Goal: Task Accomplishment & Management: Complete application form

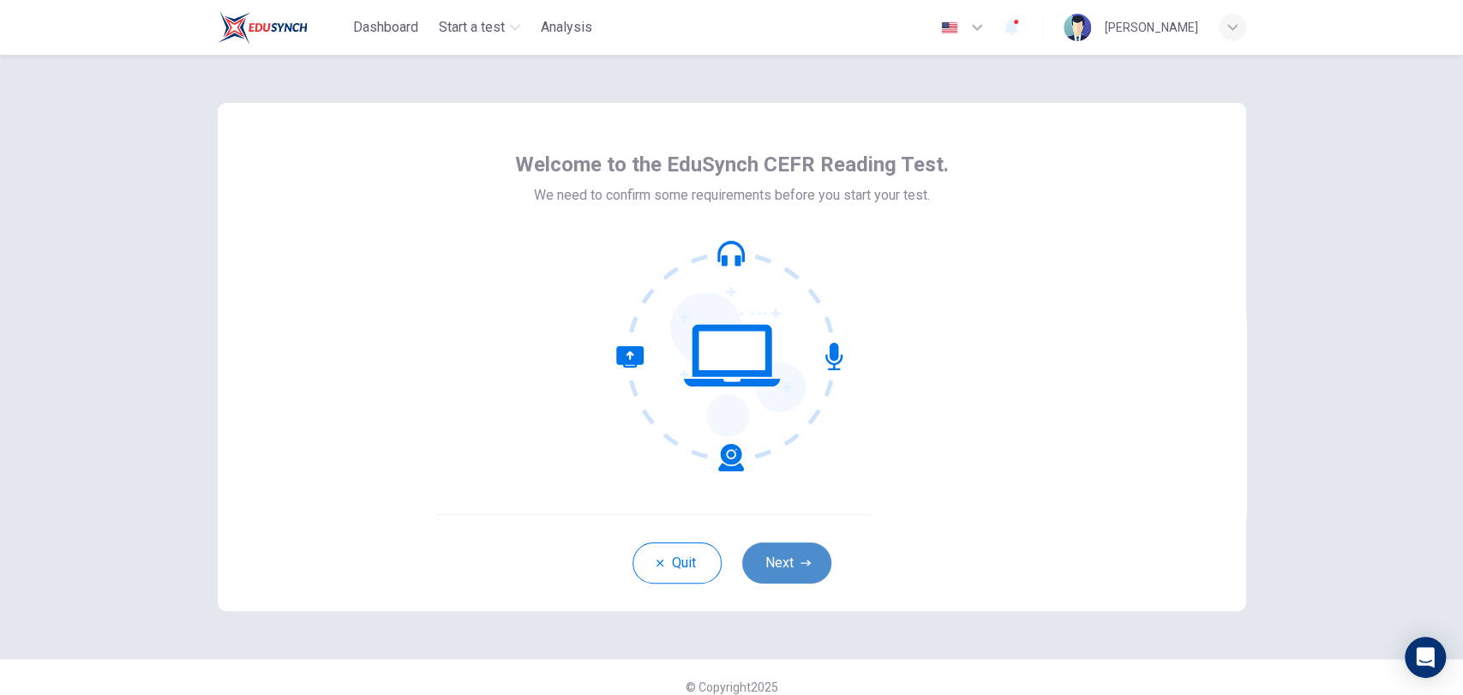
click at [780, 567] on button "Next" at bounding box center [786, 563] width 89 height 41
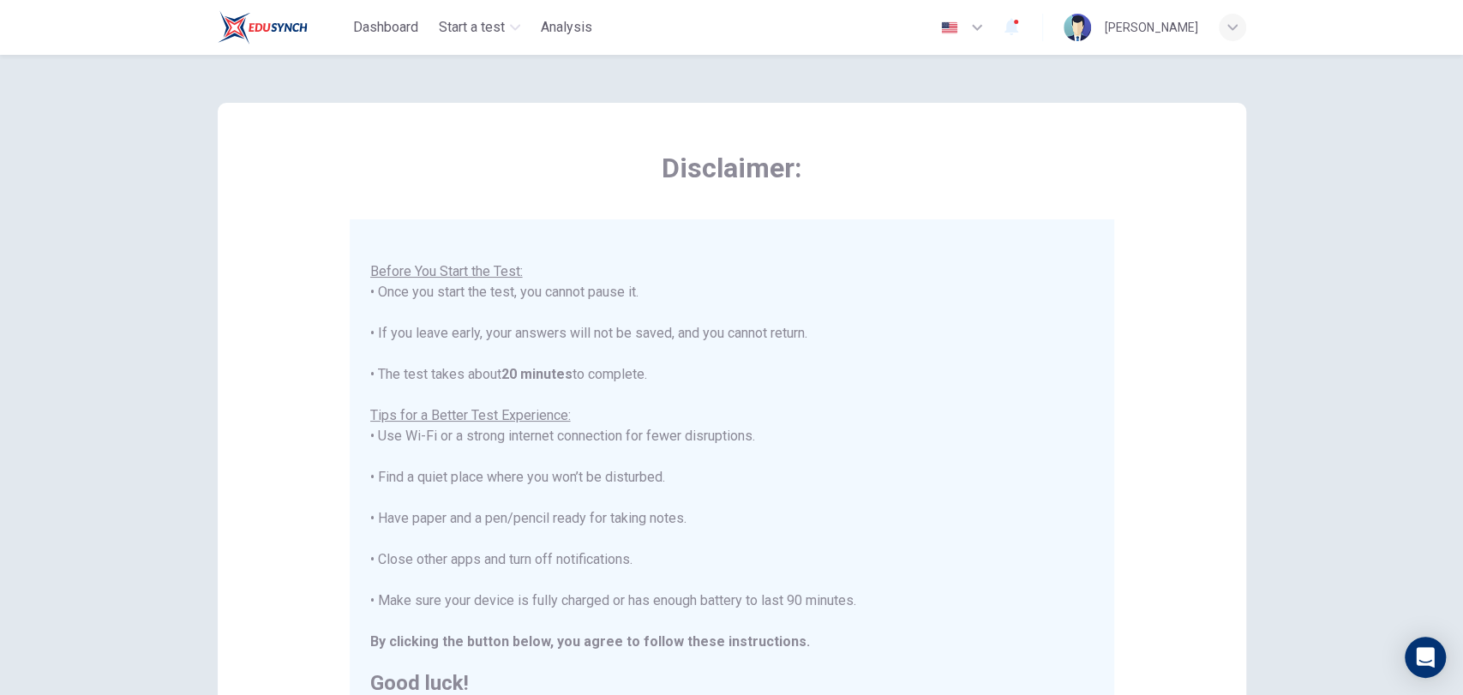
scroll to position [258, 0]
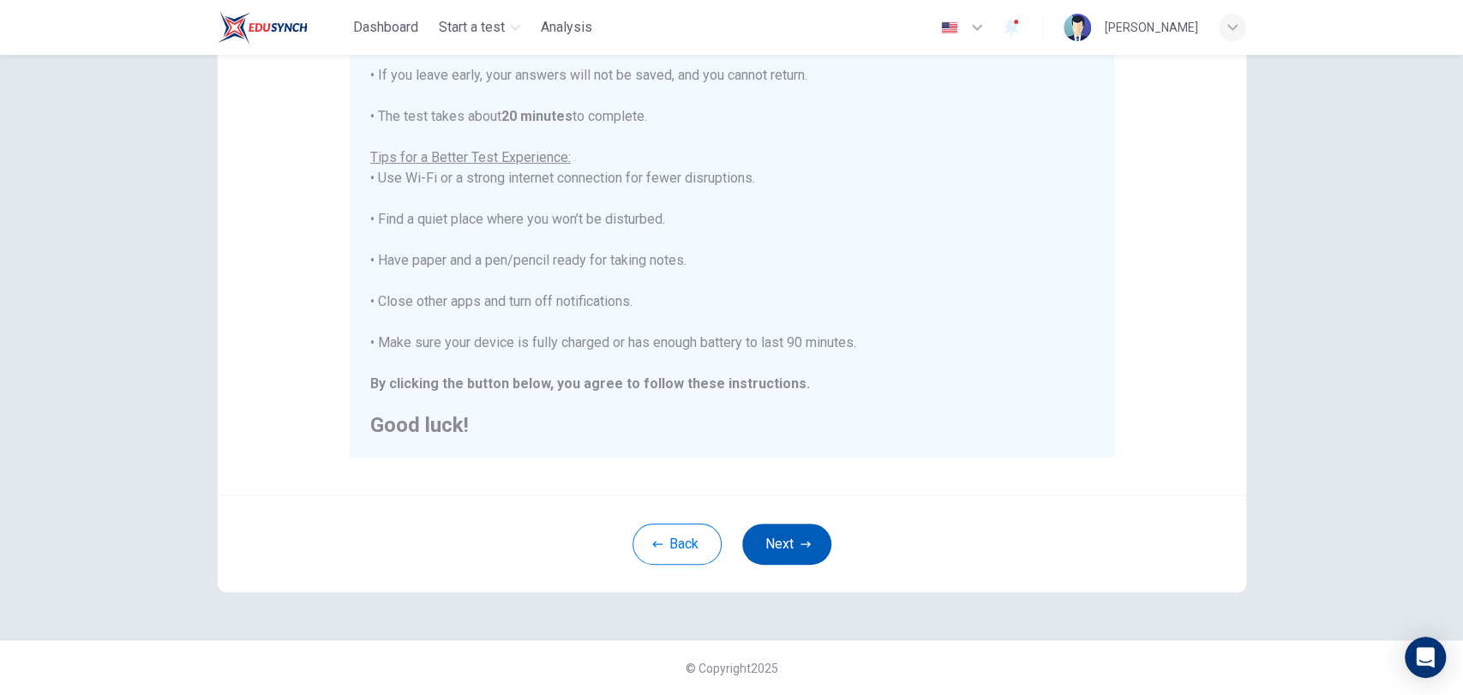
click at [760, 550] on button "Next" at bounding box center [786, 544] width 89 height 41
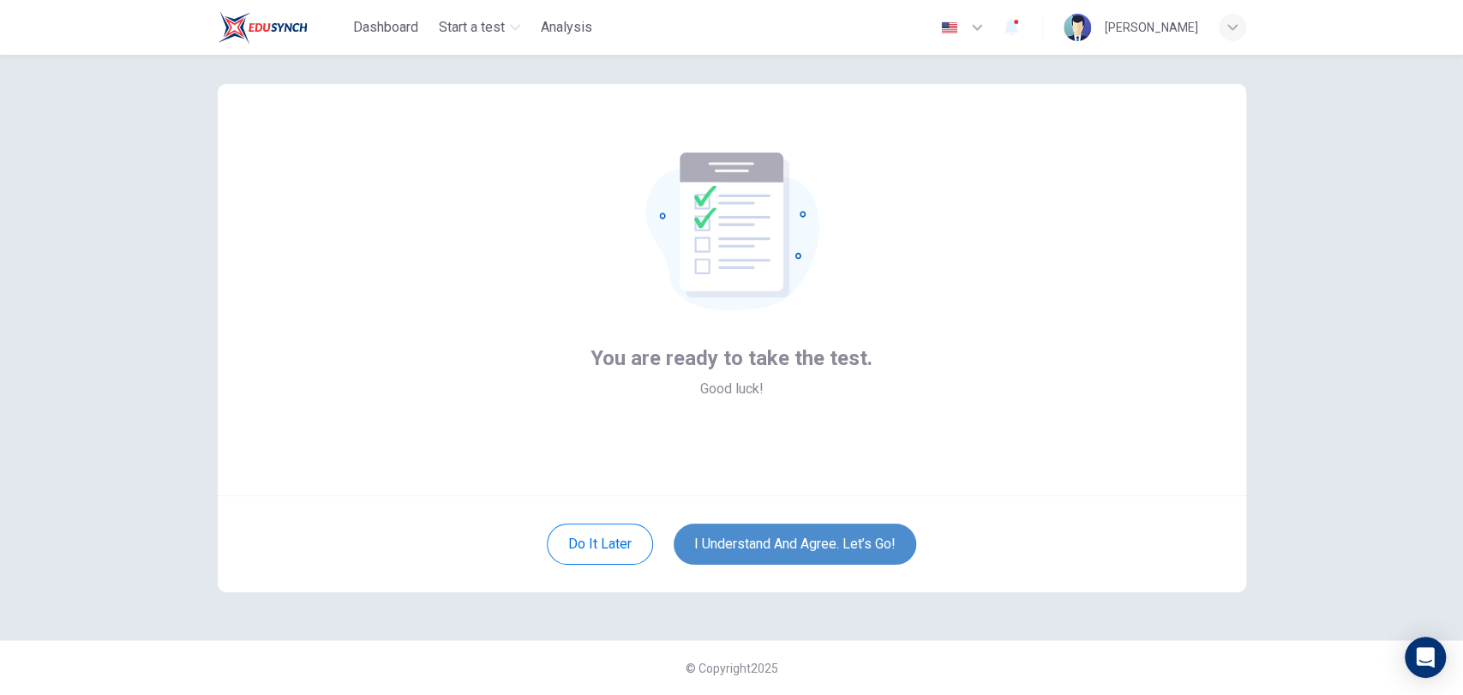
click at [760, 550] on button "I understand and agree. Let’s go!" at bounding box center [795, 544] width 243 height 41
click at [746, 543] on button "I understand and agree. Let’s go!" at bounding box center [795, 544] width 243 height 41
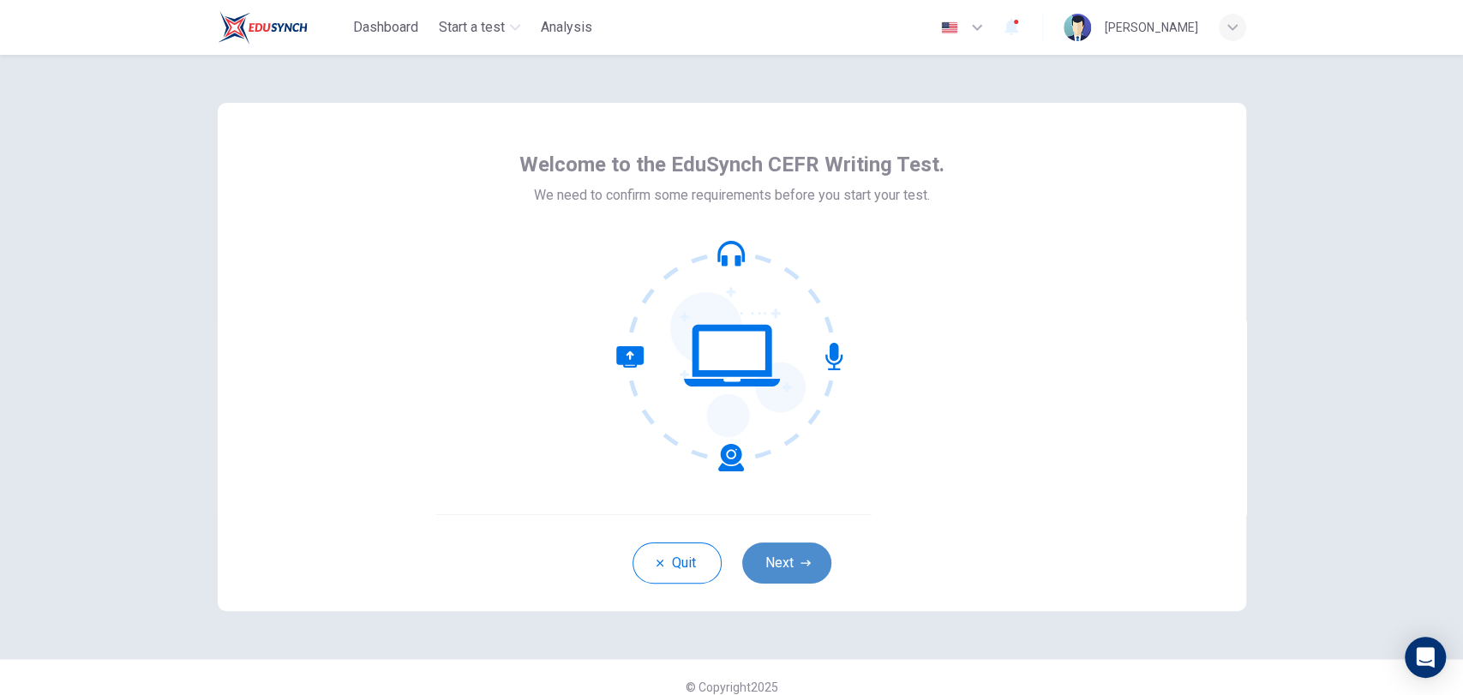
click at [795, 555] on button "Next" at bounding box center [786, 563] width 89 height 41
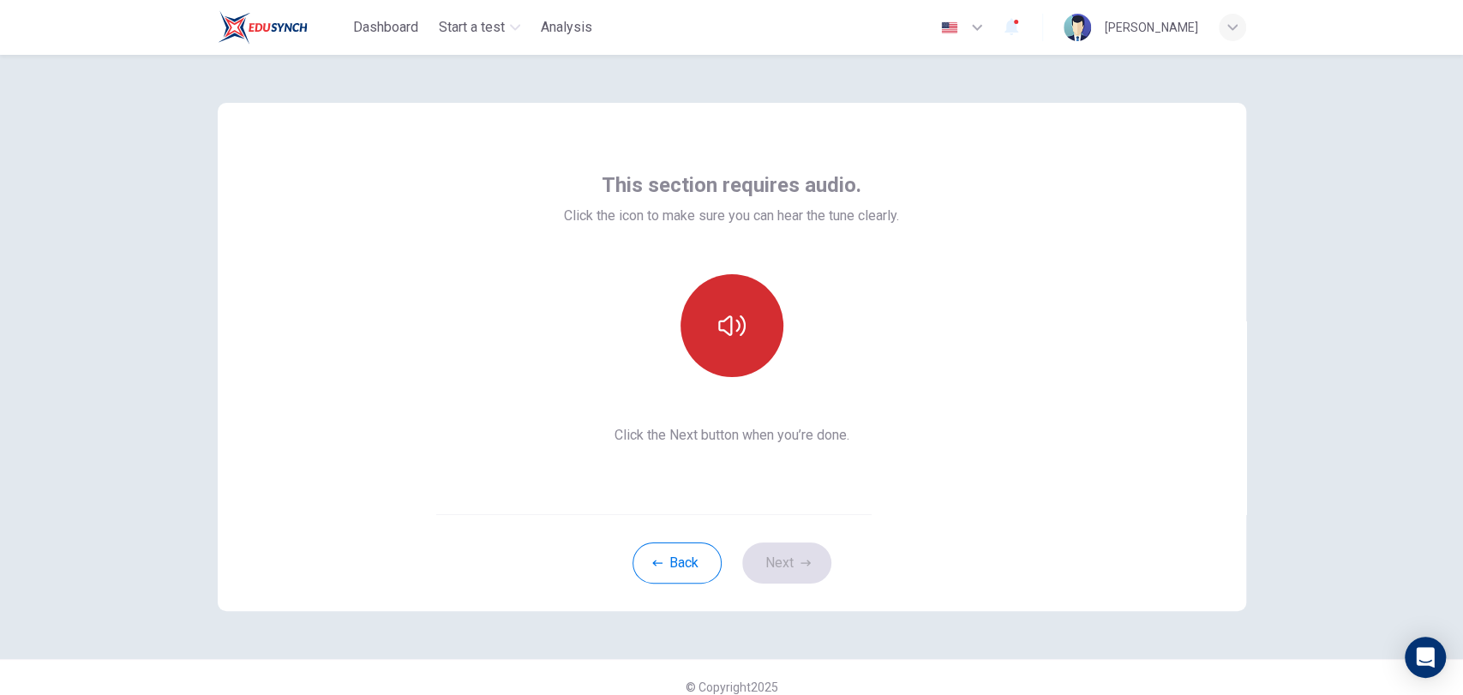
click at [734, 365] on button "button" at bounding box center [732, 325] width 103 height 103
click at [770, 571] on button "Next" at bounding box center [786, 563] width 89 height 41
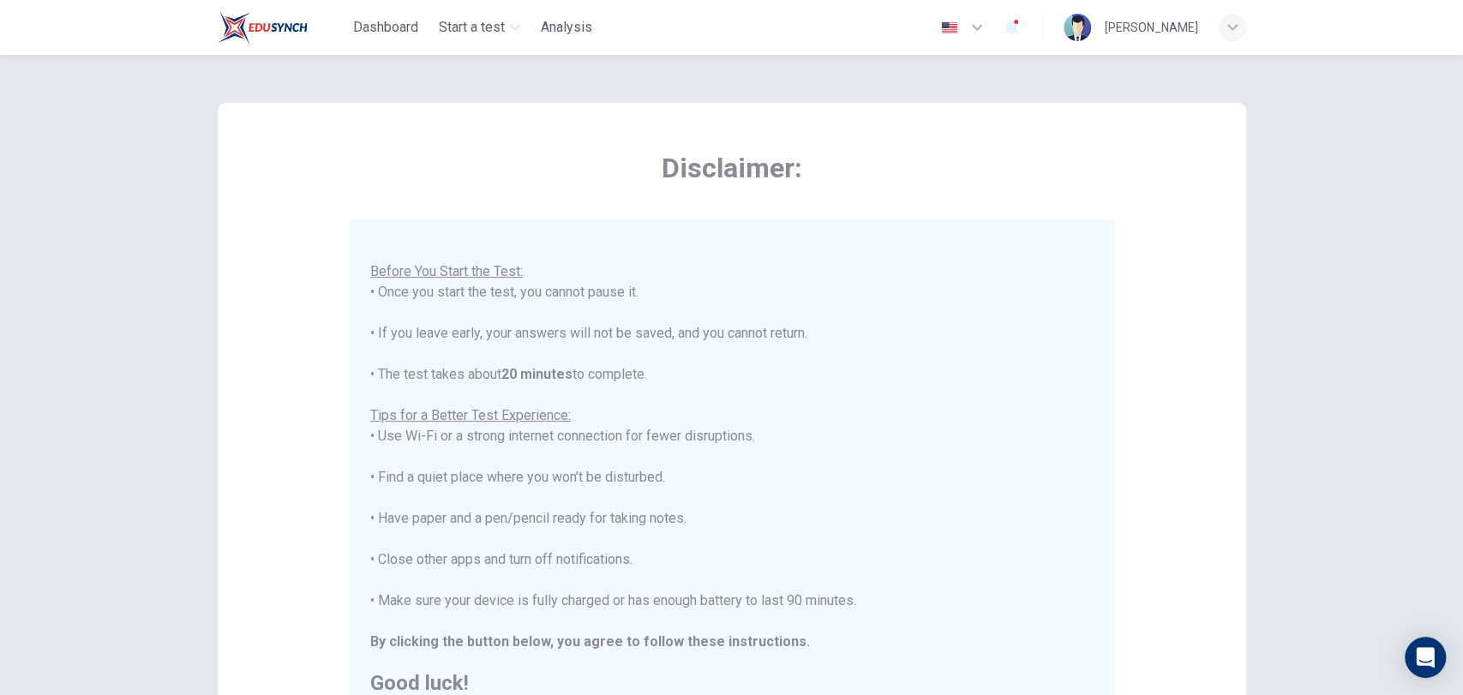
scroll to position [258, 0]
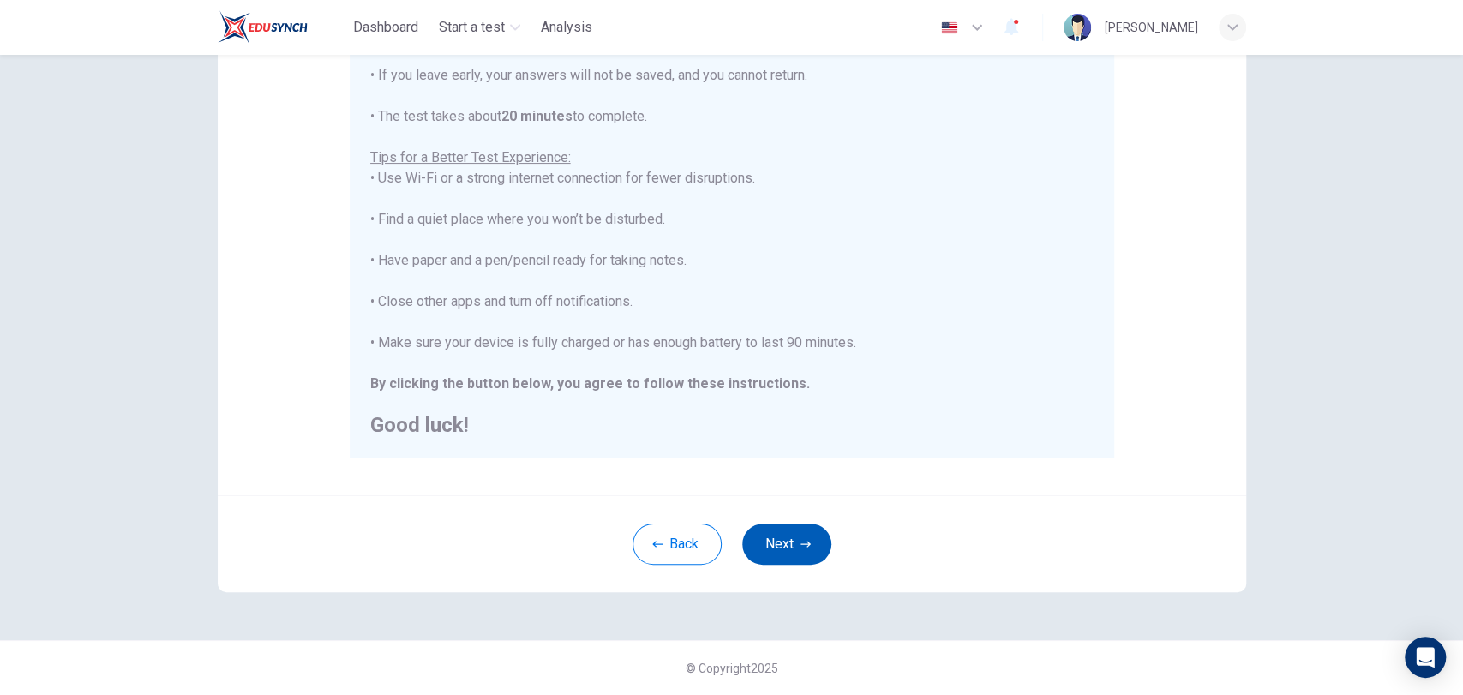
click at [777, 546] on button "Next" at bounding box center [786, 544] width 89 height 41
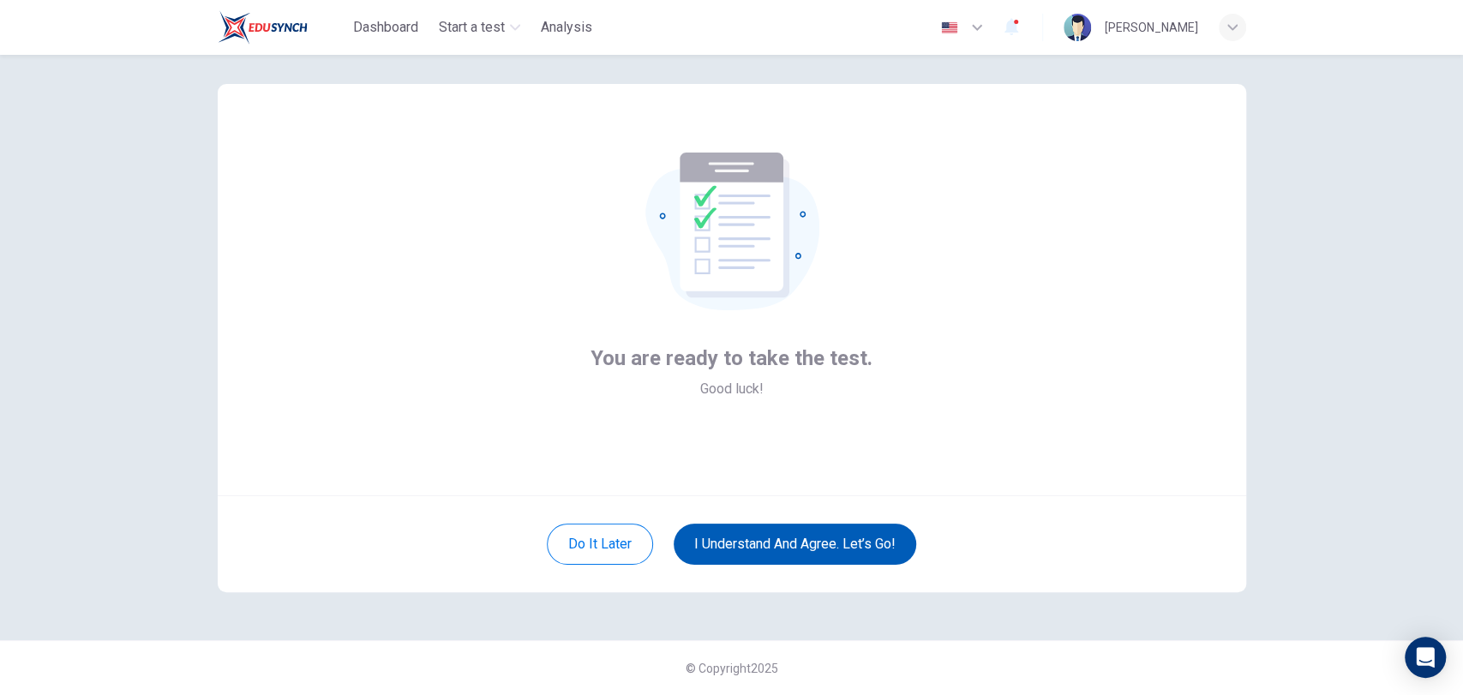
click at [777, 546] on button "I understand and agree. Let’s go!" at bounding box center [795, 544] width 243 height 41
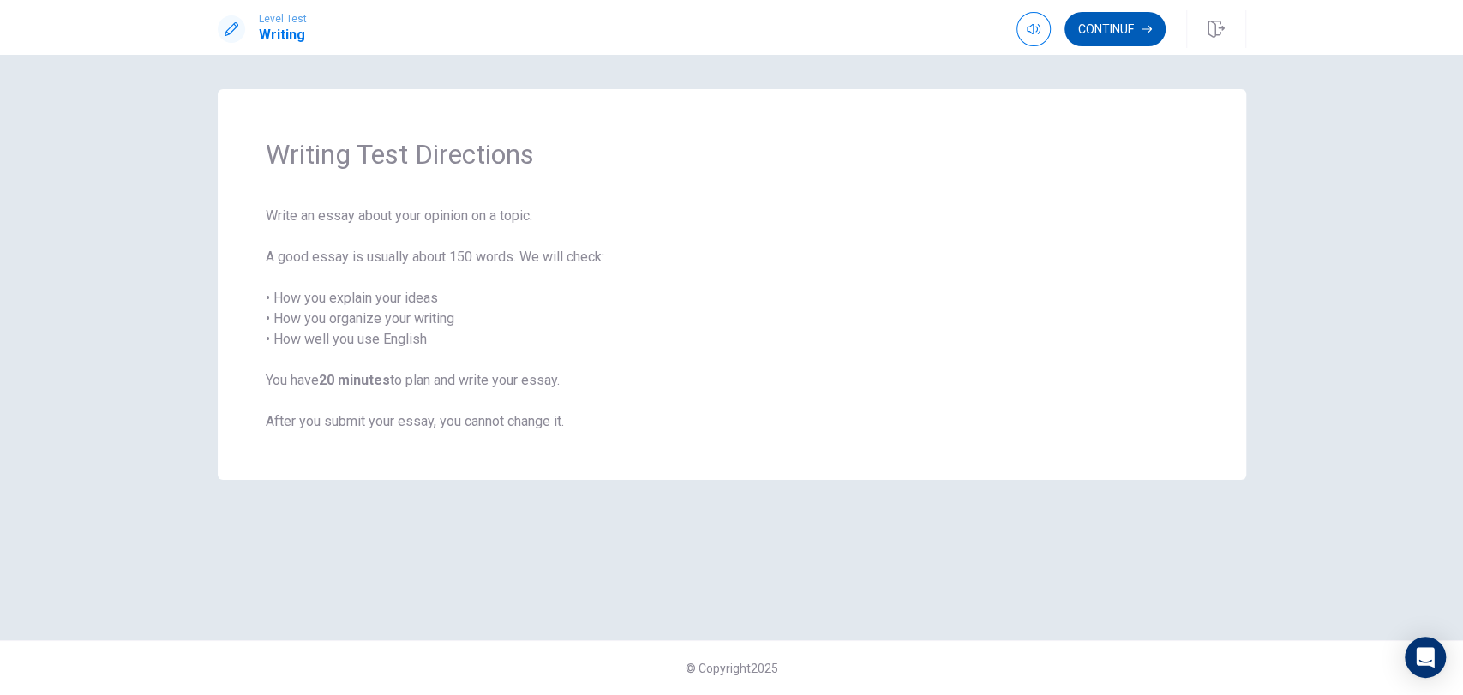
click at [1107, 27] on button "Continue" at bounding box center [1114, 29] width 101 height 34
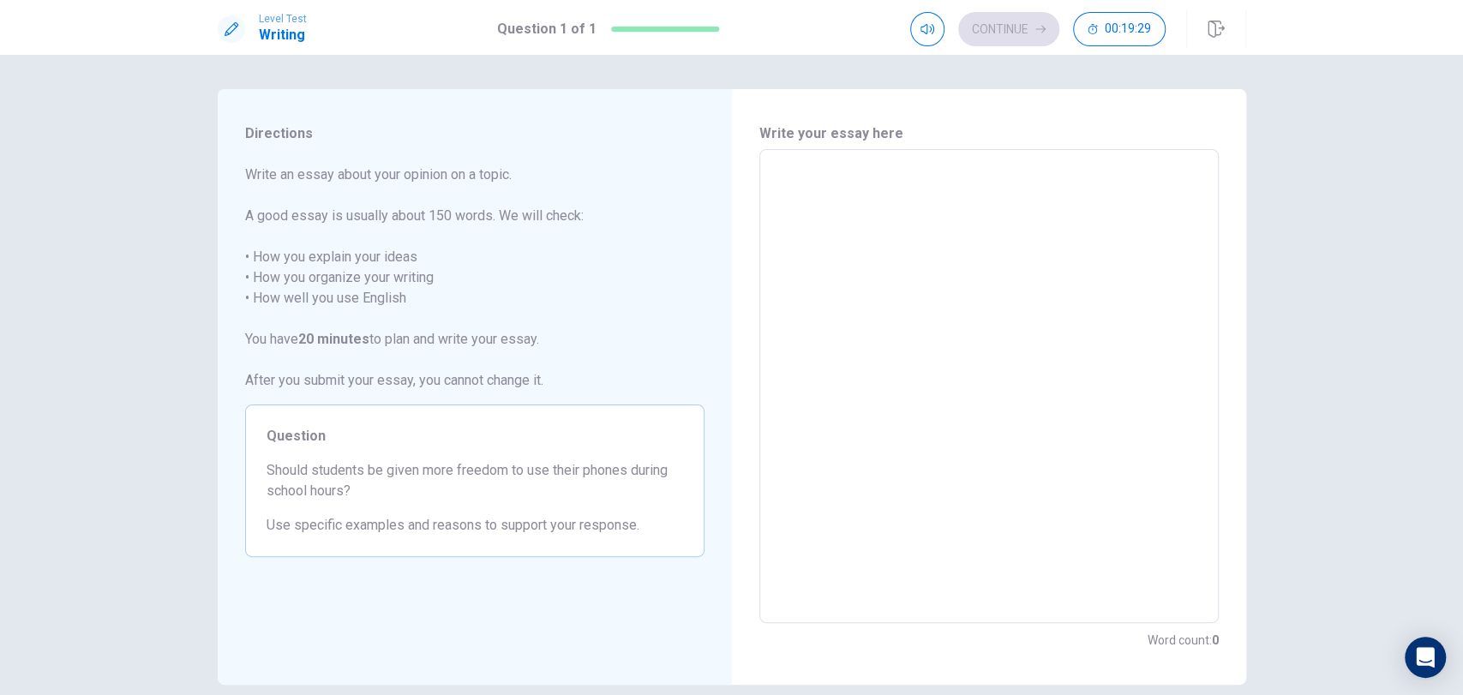
click at [788, 180] on textarea at bounding box center [988, 387] width 435 height 446
type textarea "t"
type textarea "x"
type textarea "th"
type textarea "x"
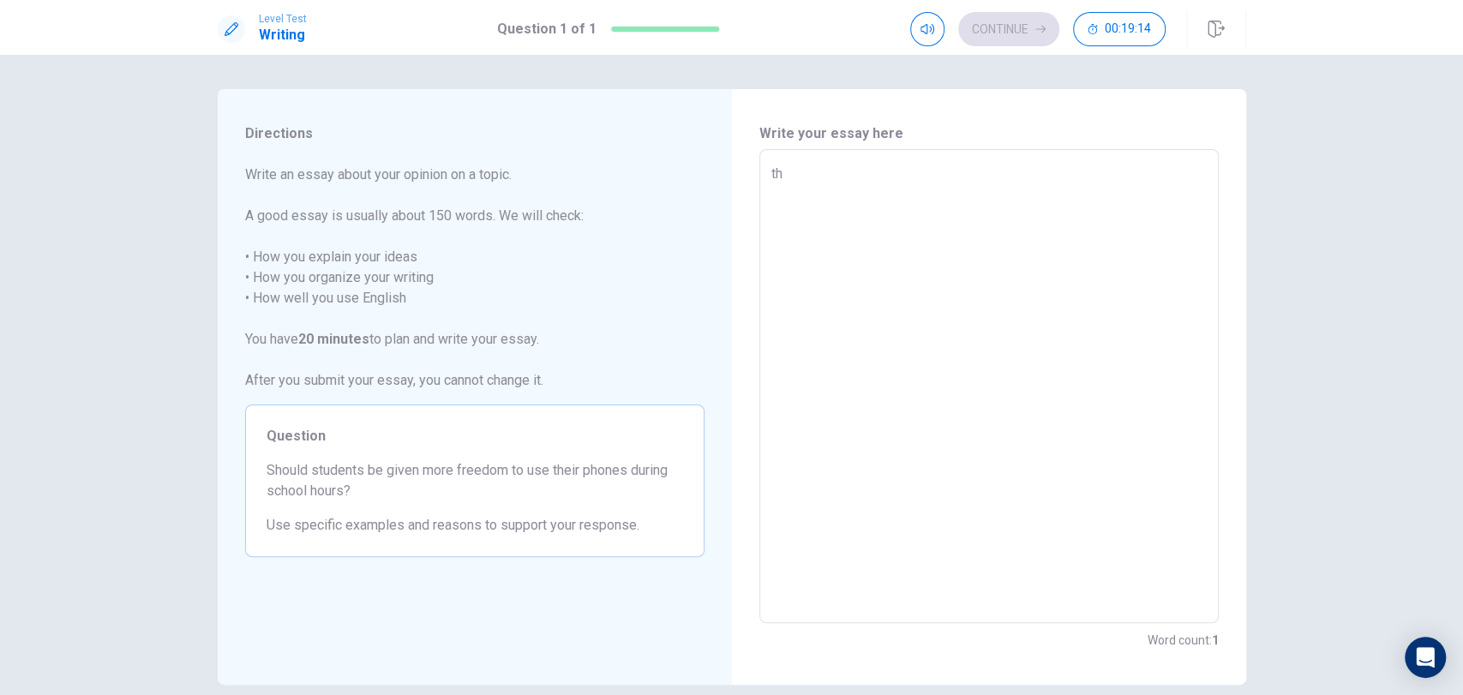
type textarea "the"
type textarea "x"
type textarea "the"
type textarea "x"
type textarea "the"
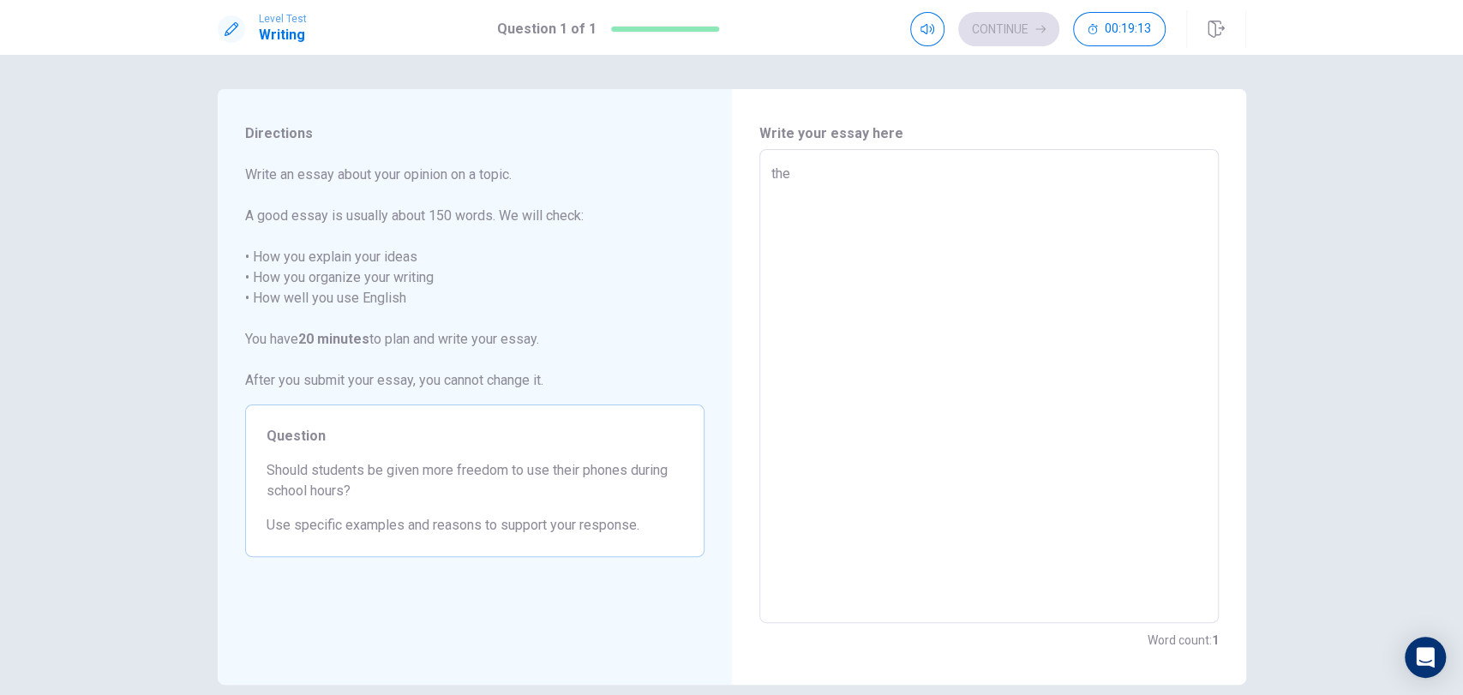
type textarea "x"
type textarea "th"
type textarea "x"
type textarea "t"
type textarea "x"
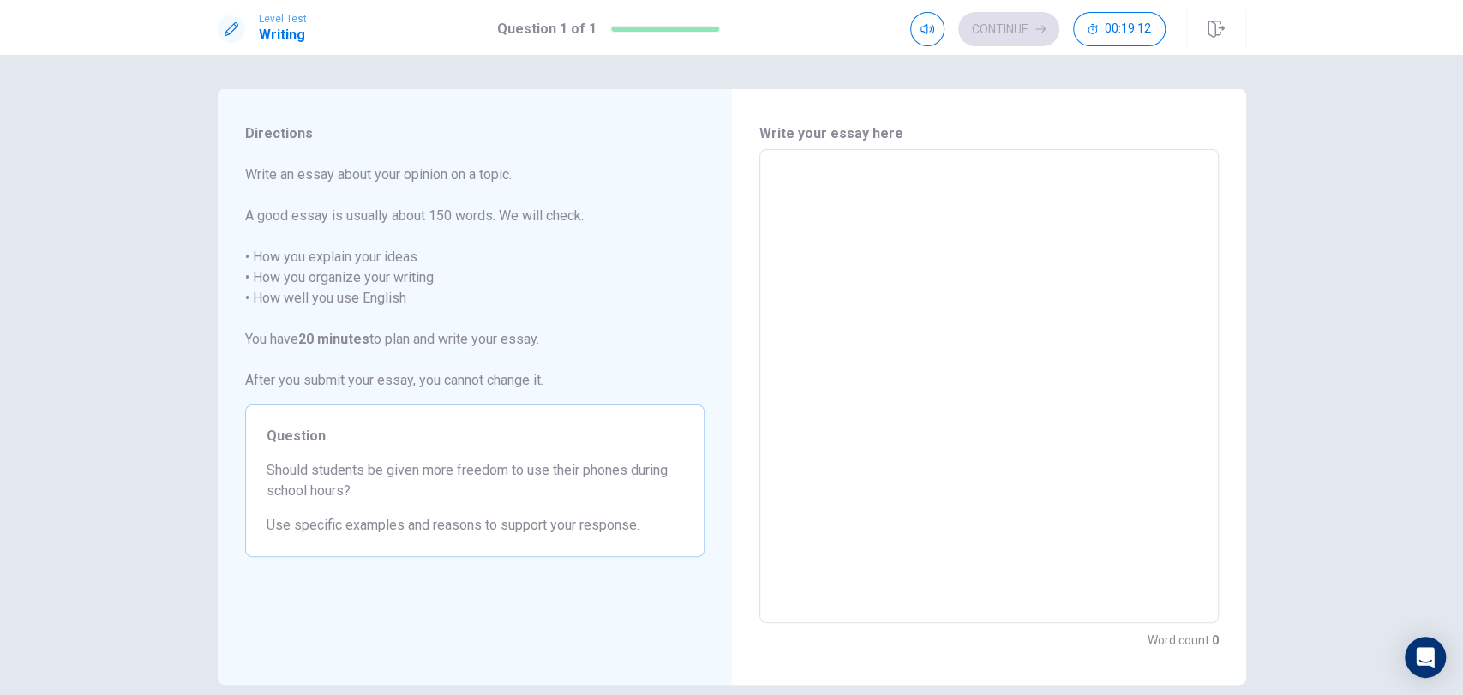
type textarea "T"
type textarea "x"
type textarea "Th"
type textarea "x"
type textarea "The"
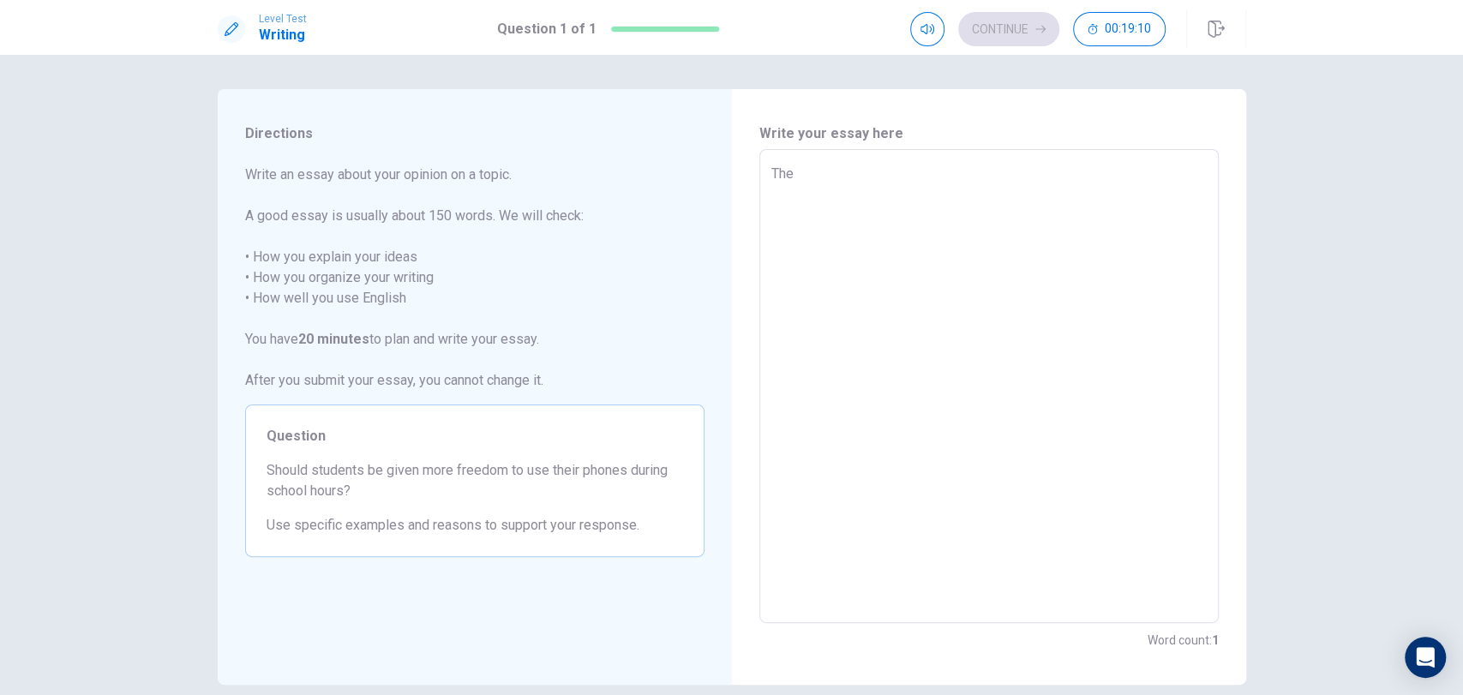
type textarea "x"
type textarea "The"
type textarea "x"
type textarea "The f"
type textarea "x"
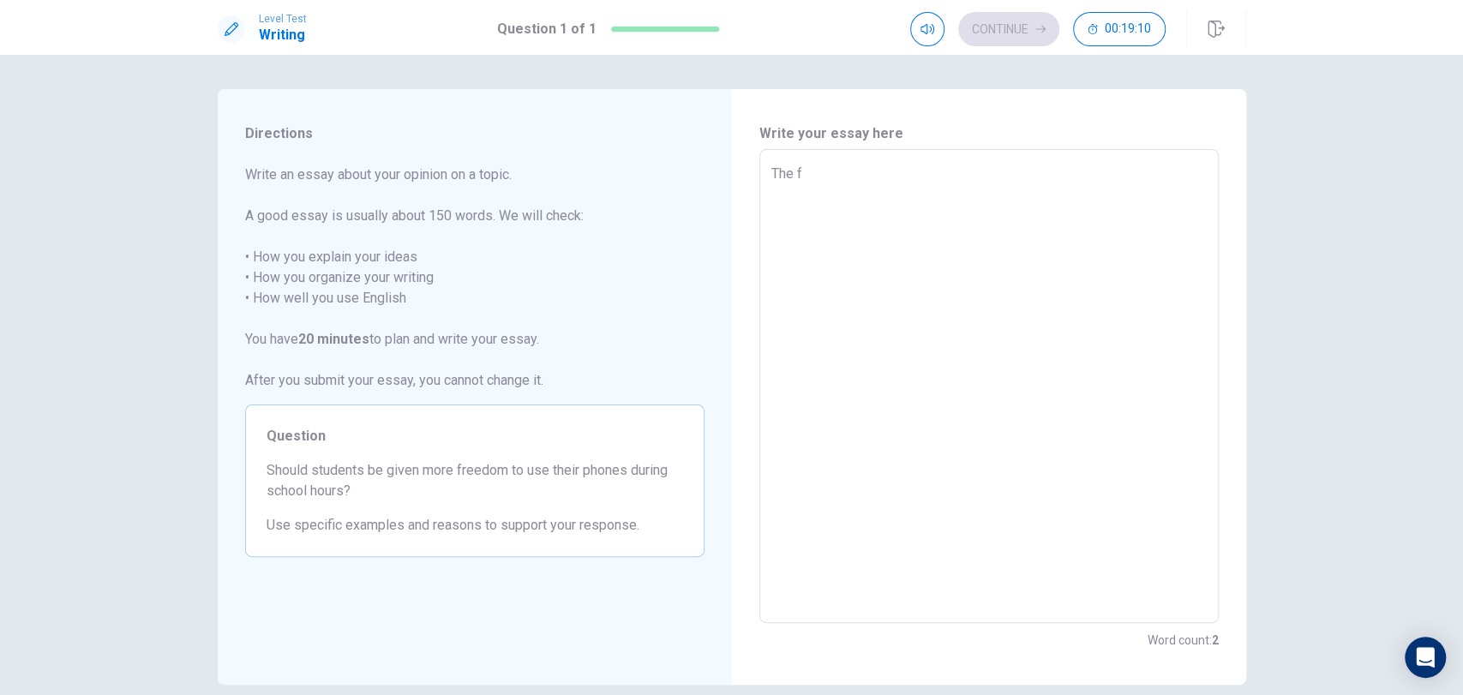
type textarea "The fr"
type textarea "x"
type textarea "The fre"
type textarea "x"
type textarea "The free"
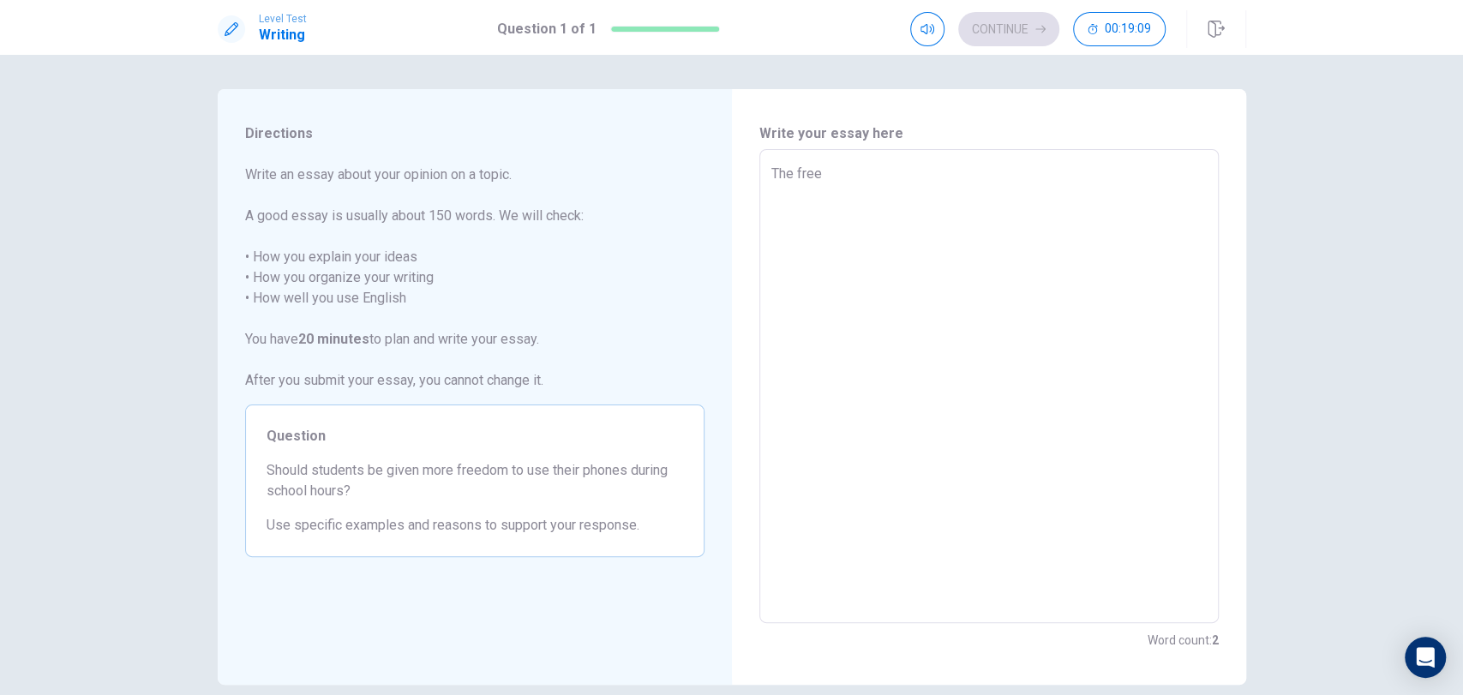
type textarea "x"
type textarea "The freed"
type textarea "x"
type textarea "The freedo"
type textarea "x"
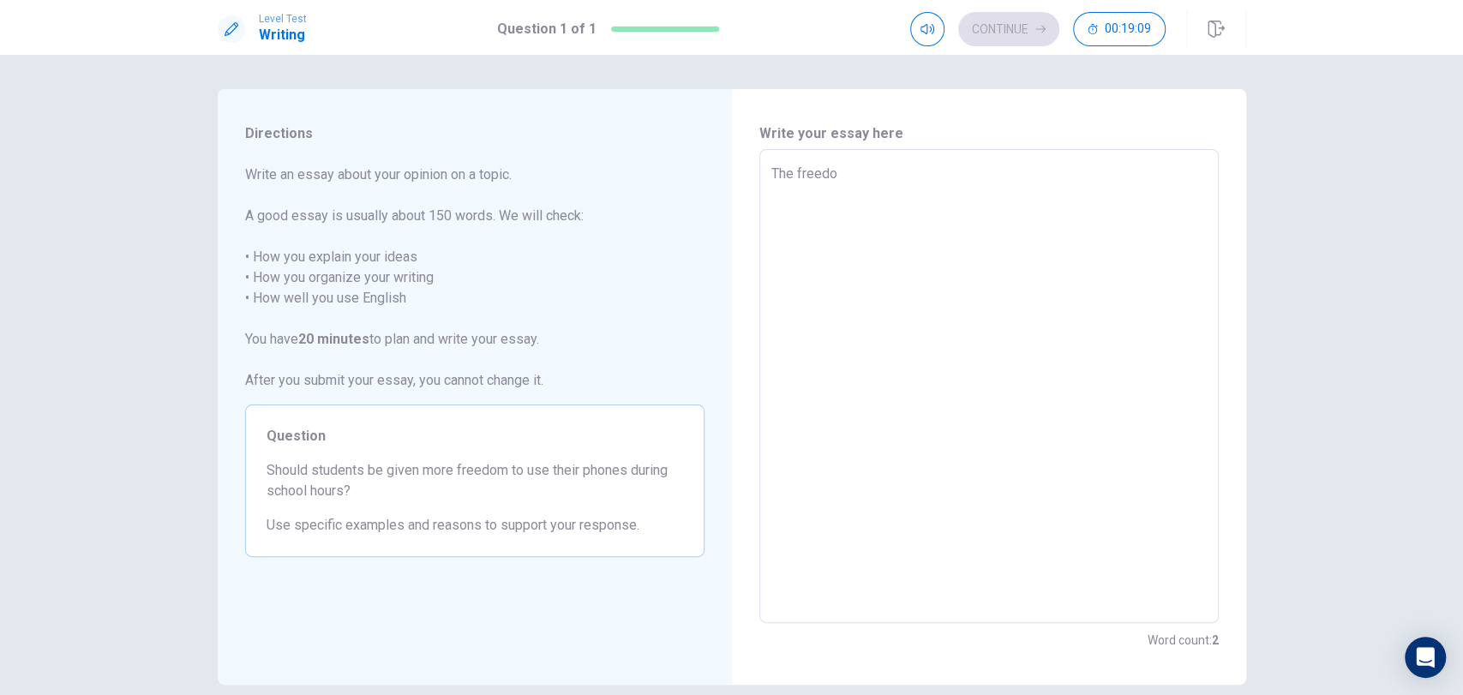
type textarea "The freedom"
type textarea "x"
type textarea "The freedom"
type textarea "x"
type textarea "The freedom o"
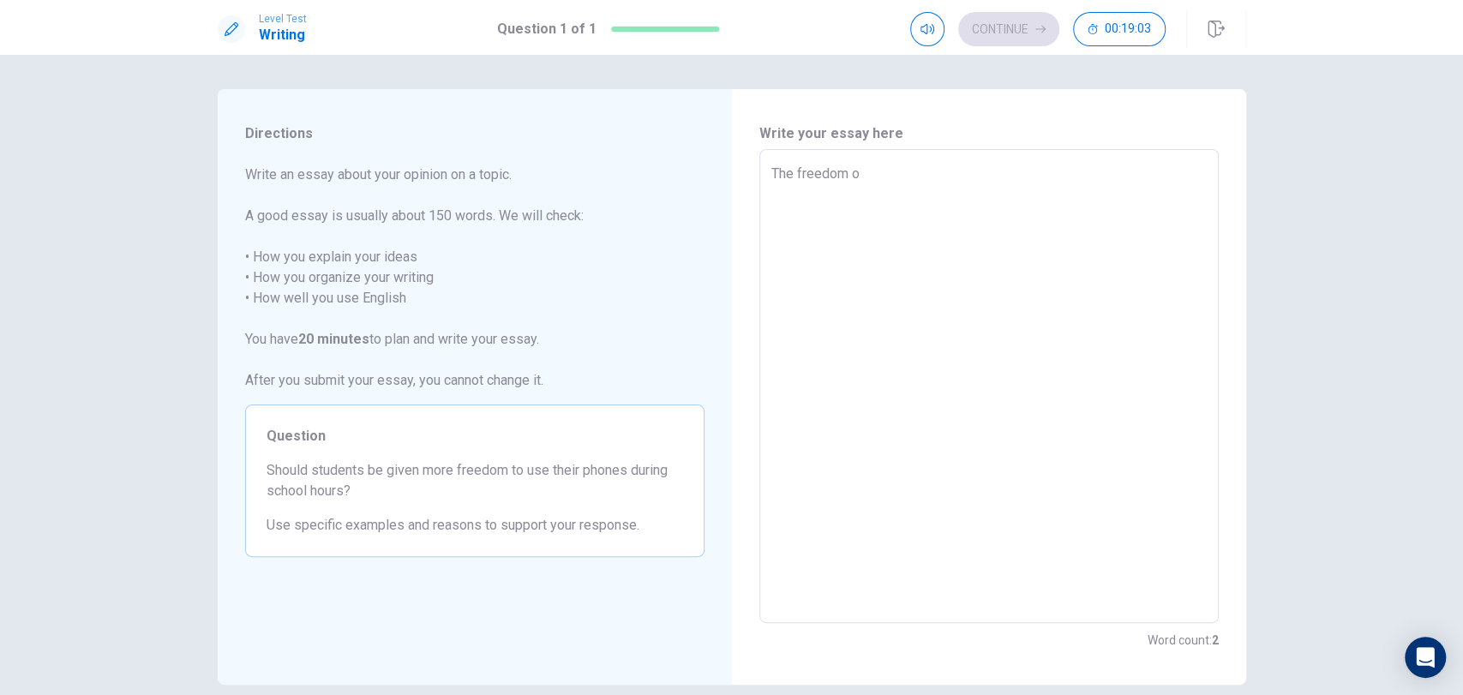
type textarea "x"
type textarea "The freedom of"
type textarea "x"
type textarea "The freedom of"
type textarea "x"
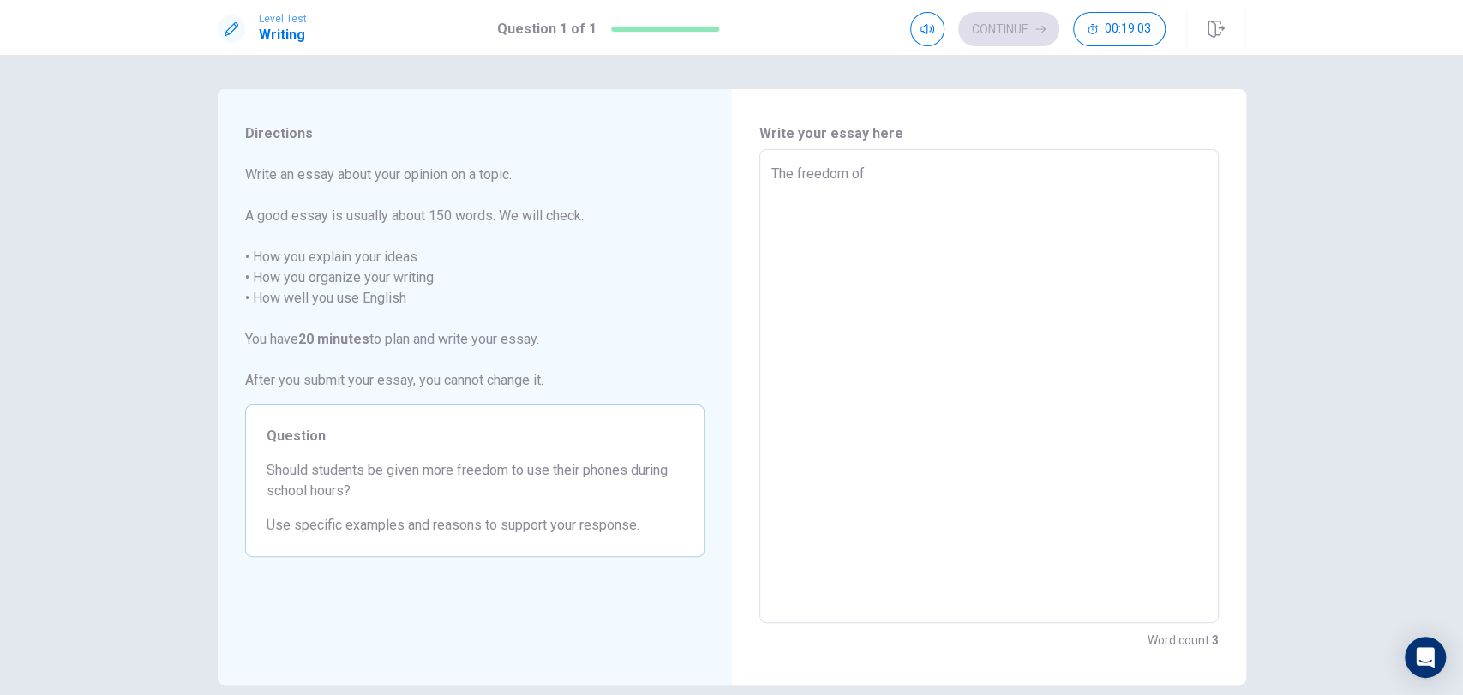
type textarea "The freedom of u"
type textarea "x"
type textarea "The freedom of us"
type textarea "x"
type textarea "The freedom of usi"
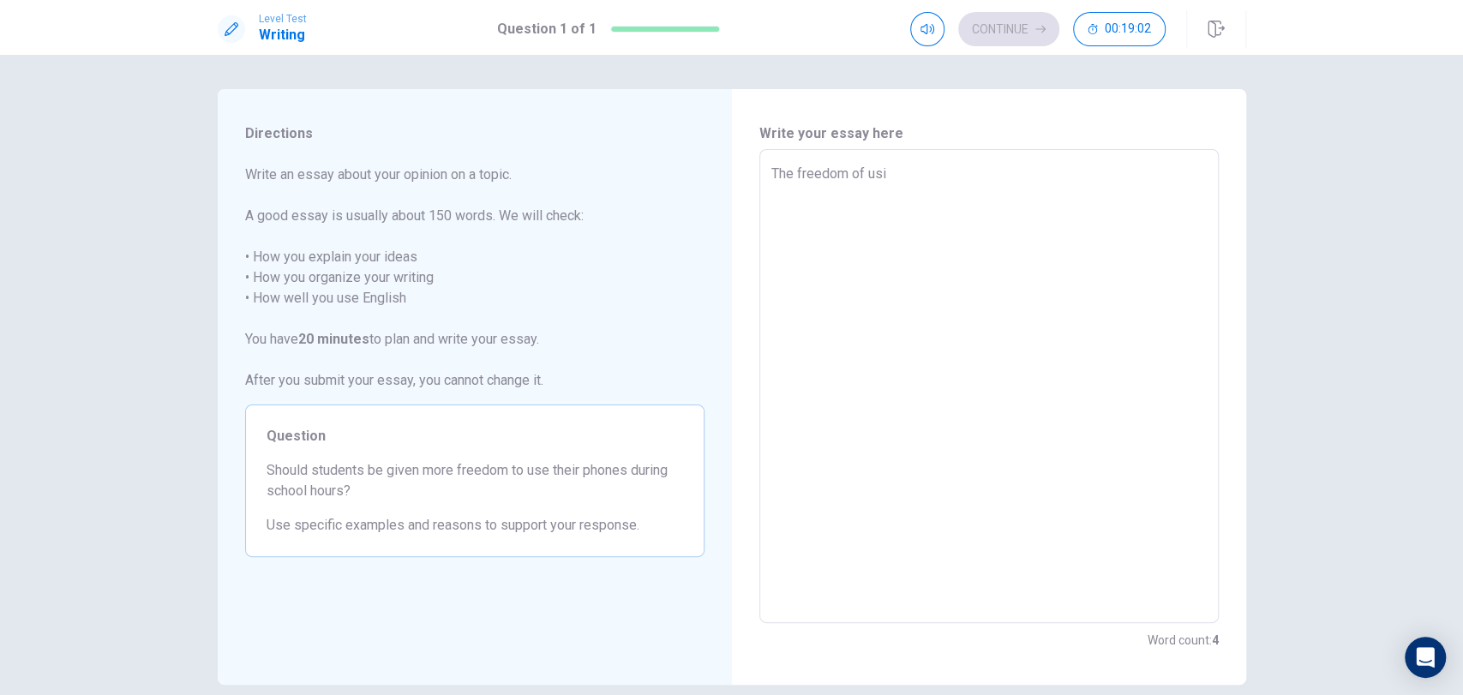
type textarea "x"
type textarea "The freedom of usin"
type textarea "x"
type textarea "The freedom of using"
type textarea "x"
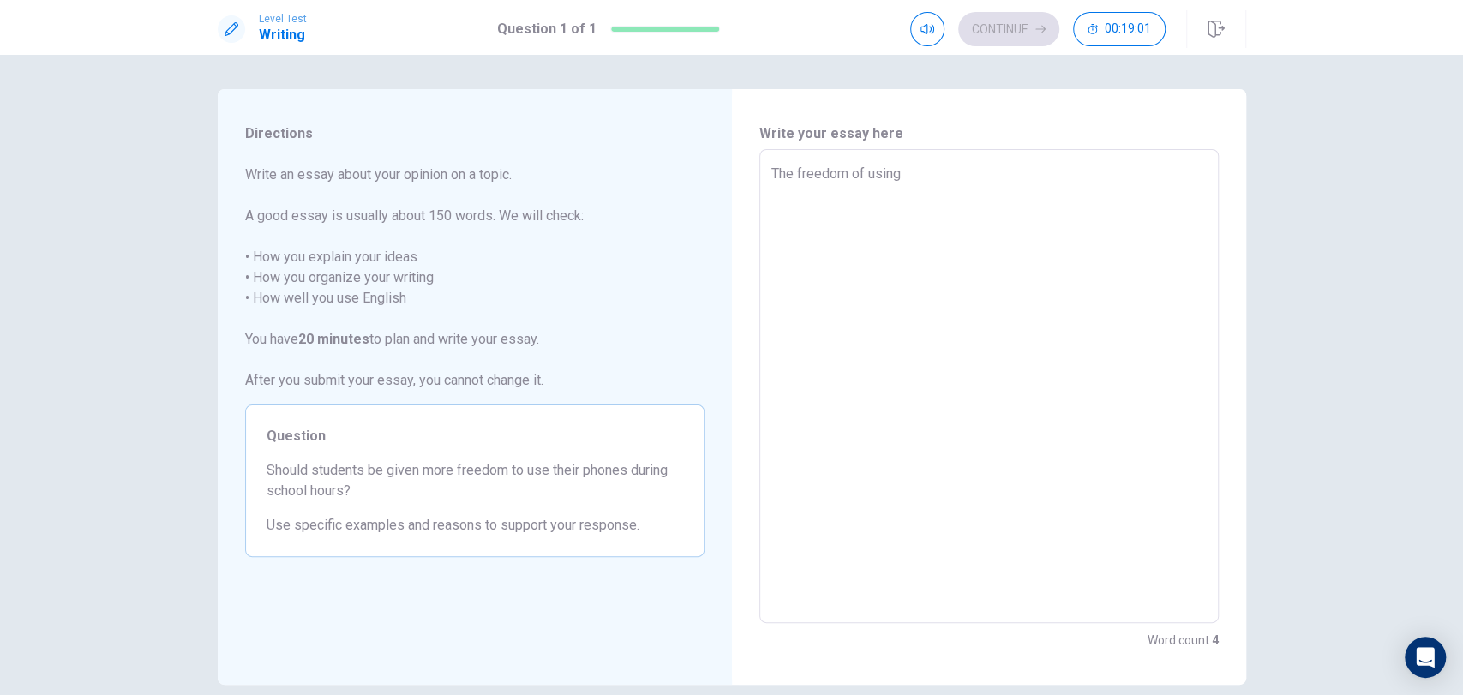
type textarea "The freedom of using"
type textarea "x"
type textarea "The freedom of using p"
type textarea "x"
type textarea "The freedom of using ph"
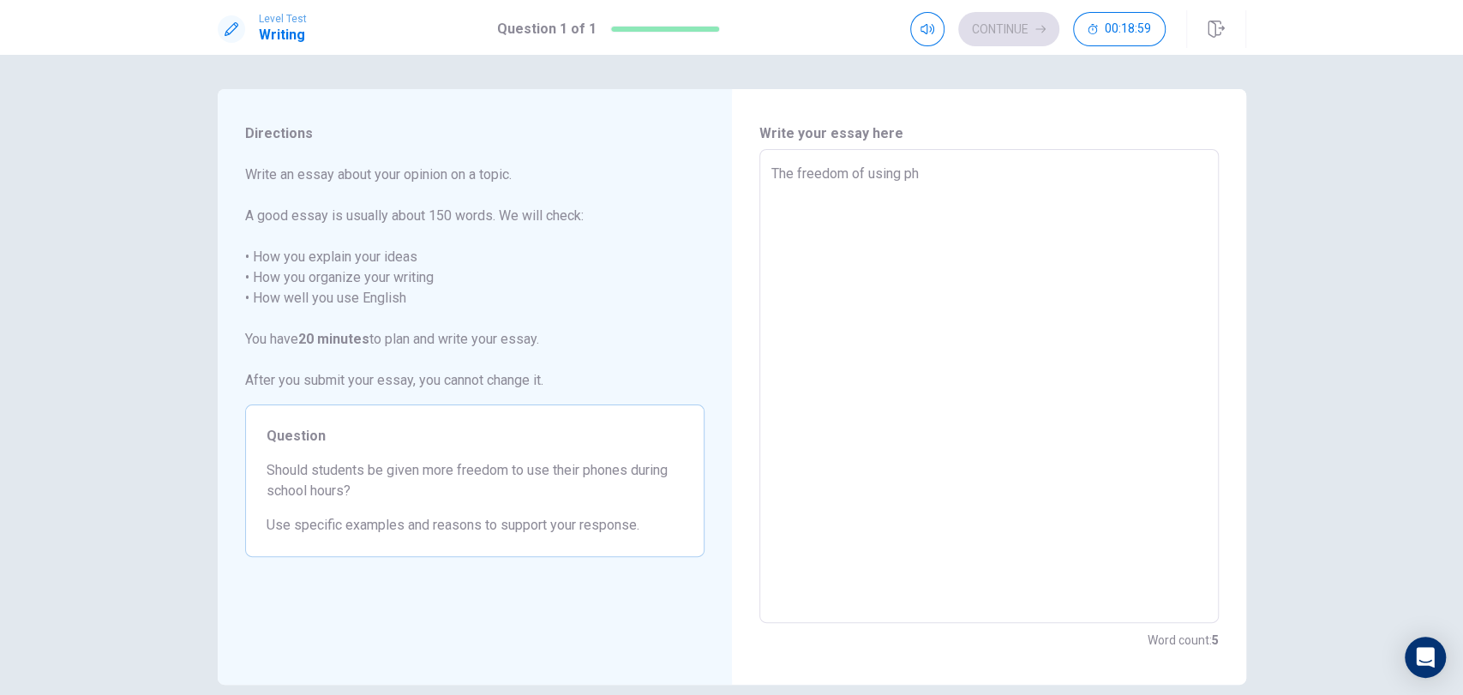
type textarea "x"
type textarea "The freedom of using pho"
type textarea "x"
type textarea "The freedom of using phon"
type textarea "x"
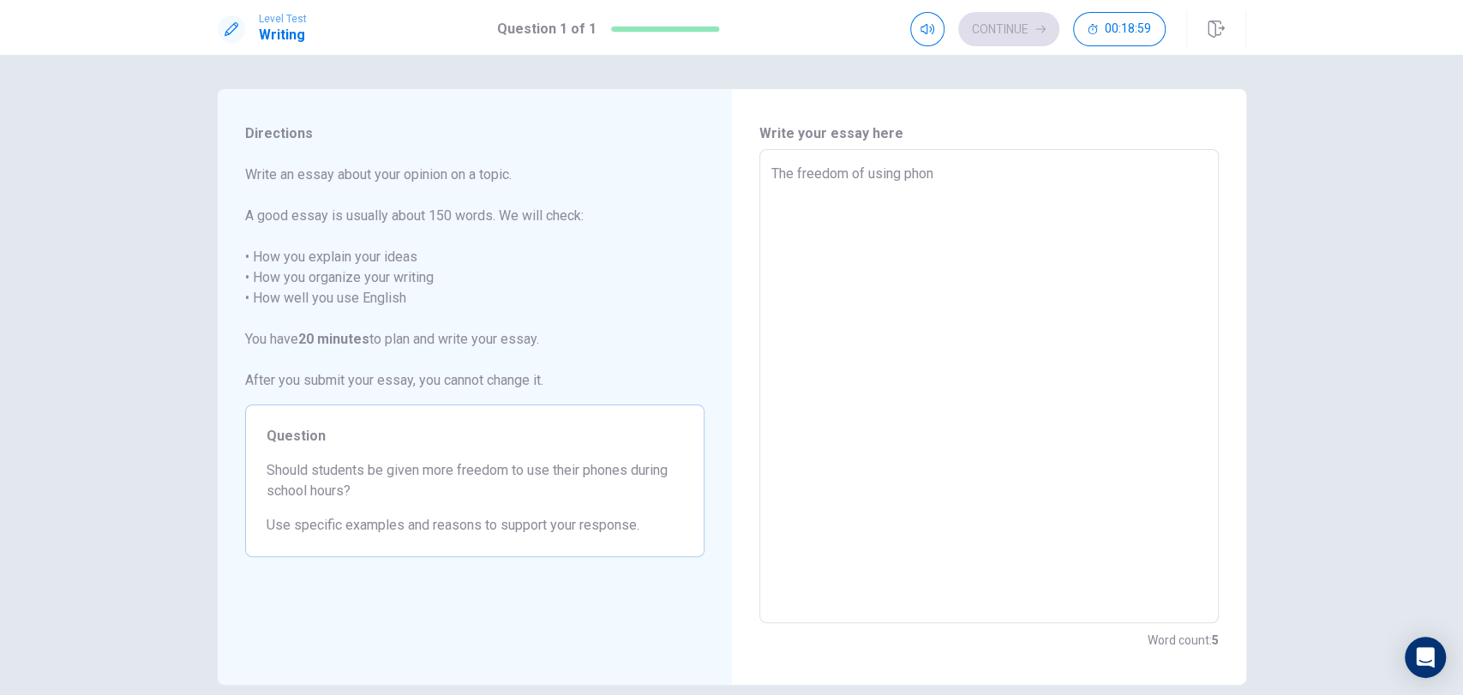
type textarea "The freedom of using phone"
type textarea "x"
type textarea "The freedom of using phones"
type textarea "x"
type textarea "The freedom of using phones"
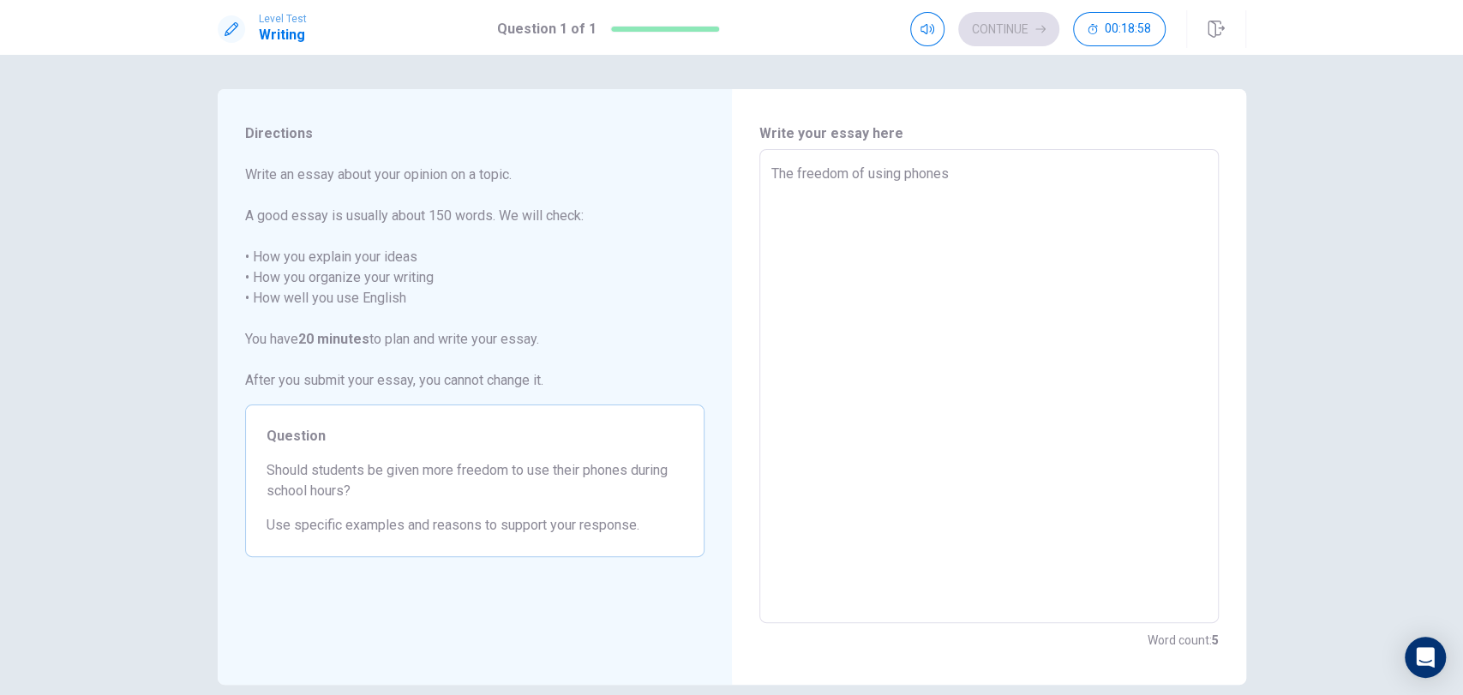
type textarea "x"
type textarea "The freedom of using phones d"
type textarea "x"
type textarea "The freedom of using phones du"
type textarea "x"
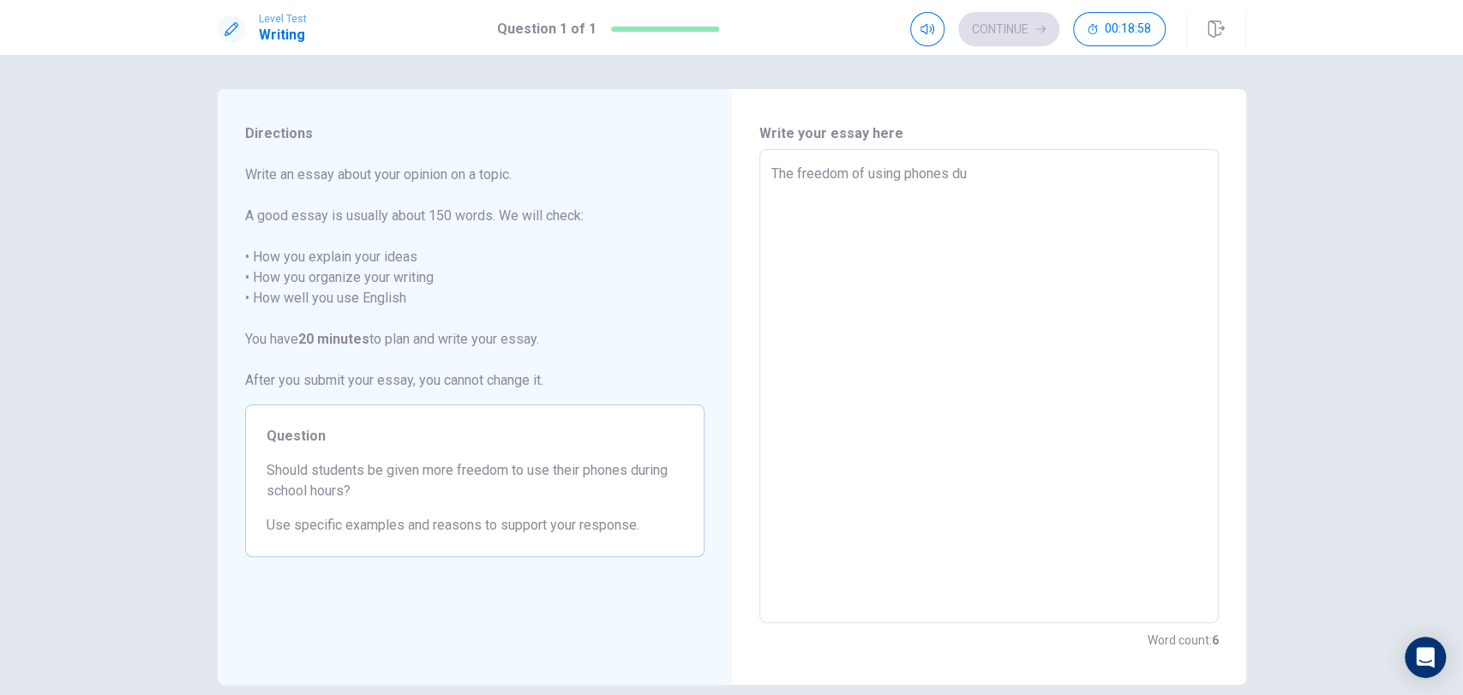
type textarea "The freedom of using phones dur"
type textarea "x"
type textarea "The freedom of using phones duri"
type textarea "x"
type textarea "The freedom of using phones durin"
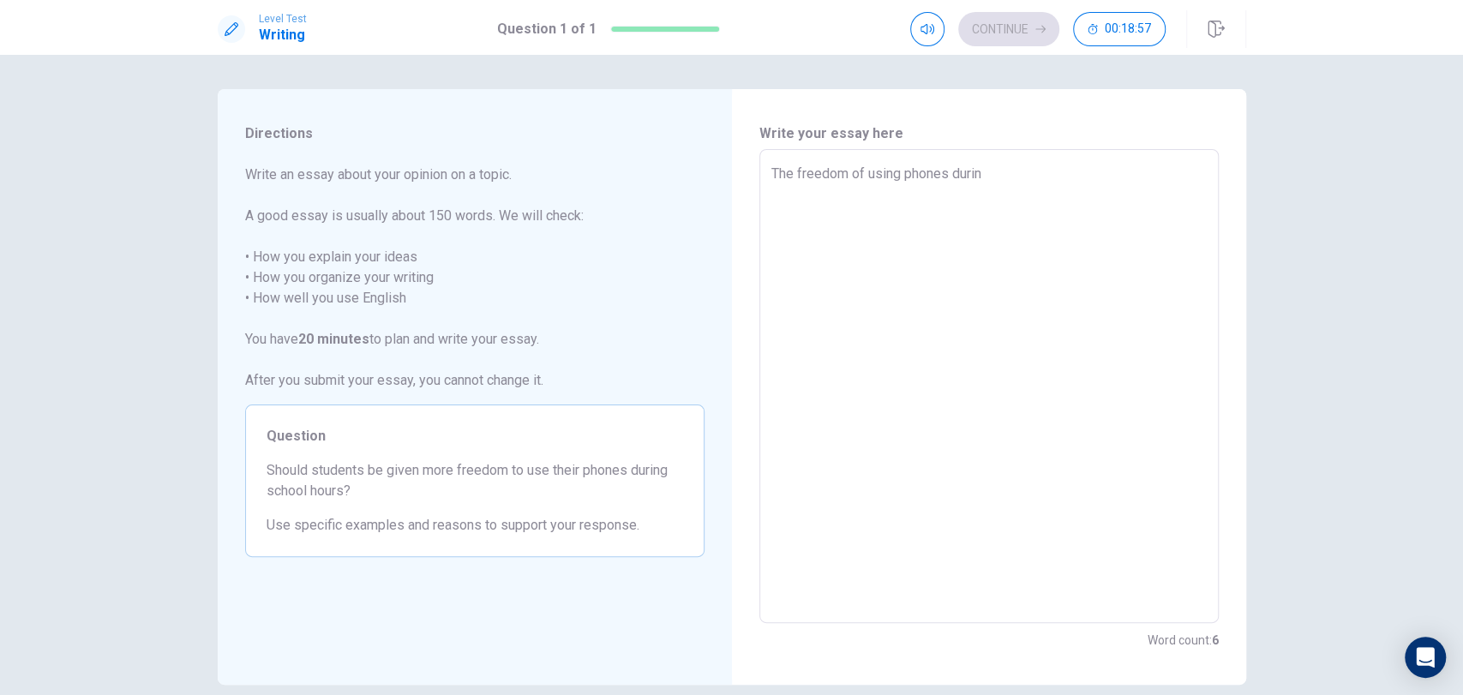
type textarea "x"
type textarea "The freedom of using phones during"
type textarea "x"
type textarea "The freedom of using phones during"
type textarea "x"
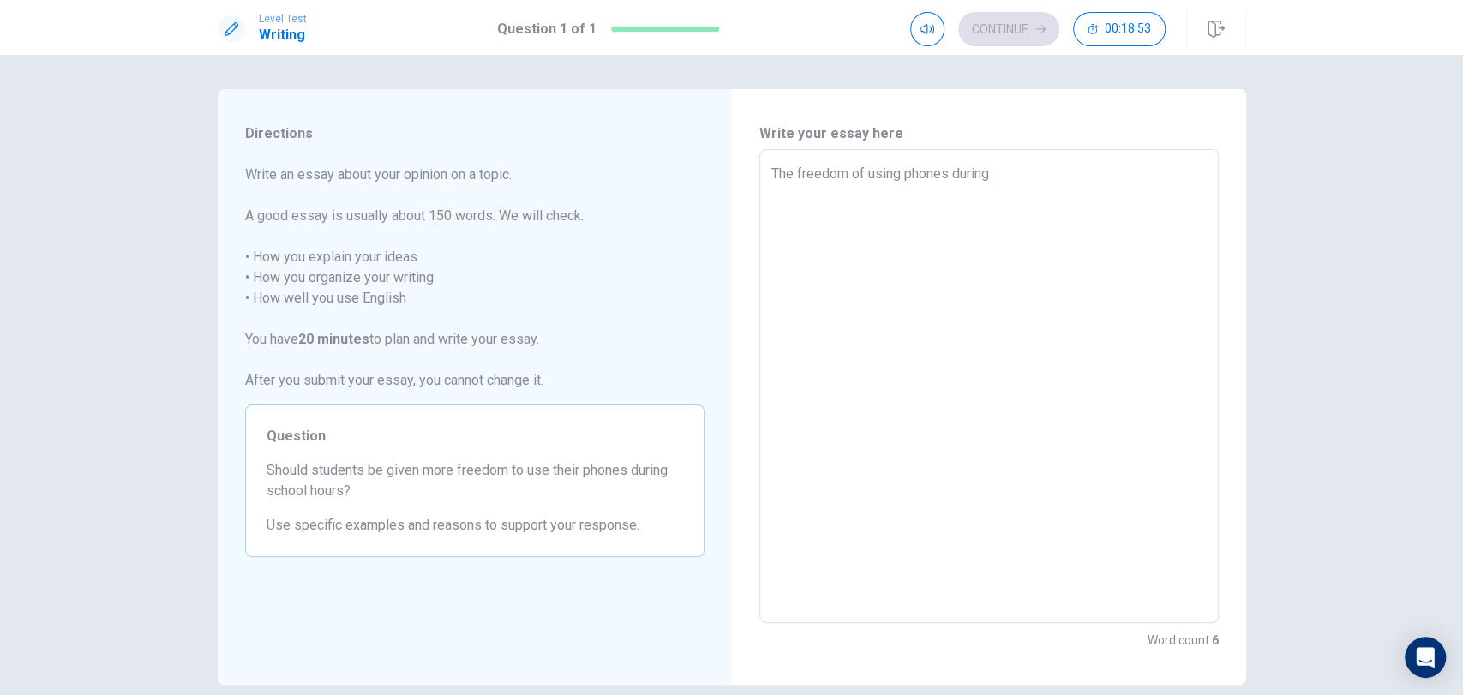
type textarea "The freedom of using phones during s"
type textarea "x"
type textarea "The freedom of using phones during sc"
type textarea "x"
type textarea "The freedom of using phones during sch"
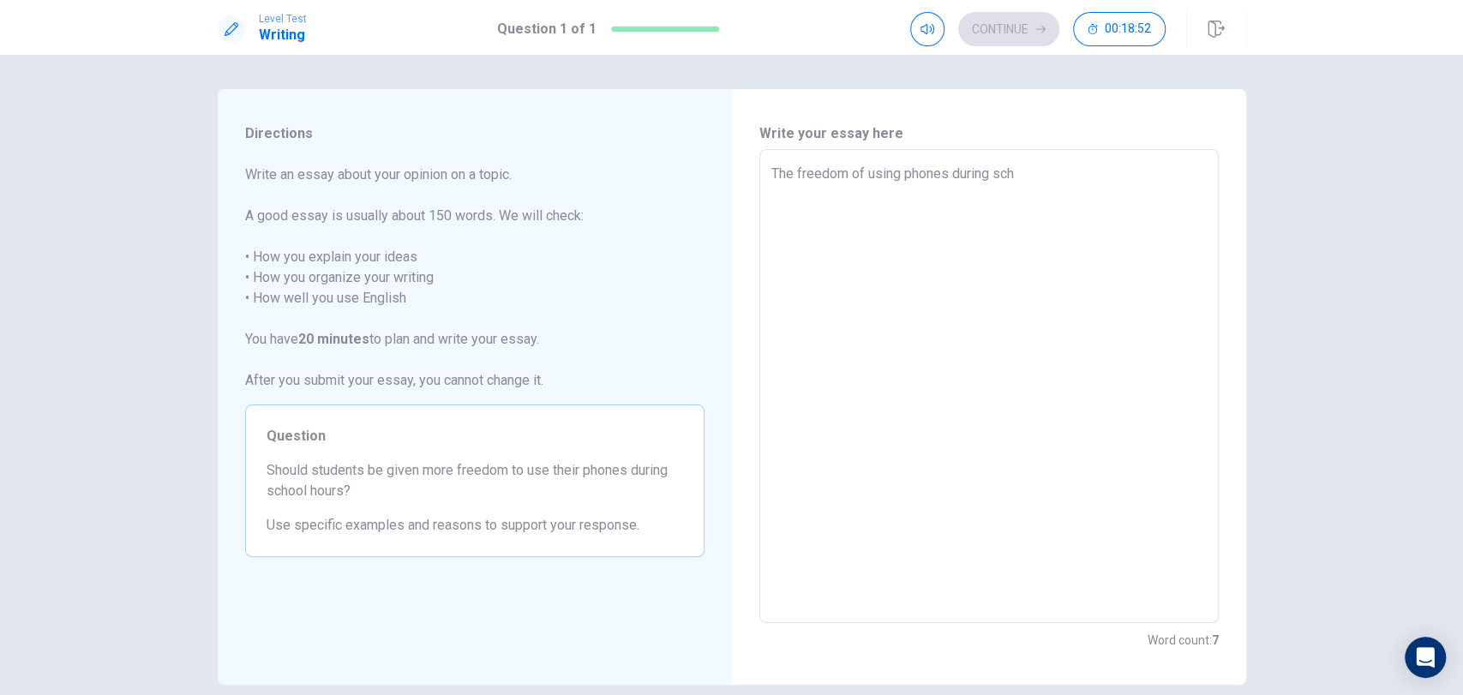
type textarea "x"
type textarea "The freedom of using phones during scho"
type textarea "x"
type textarea "The freedom of using phones during schoo"
type textarea "x"
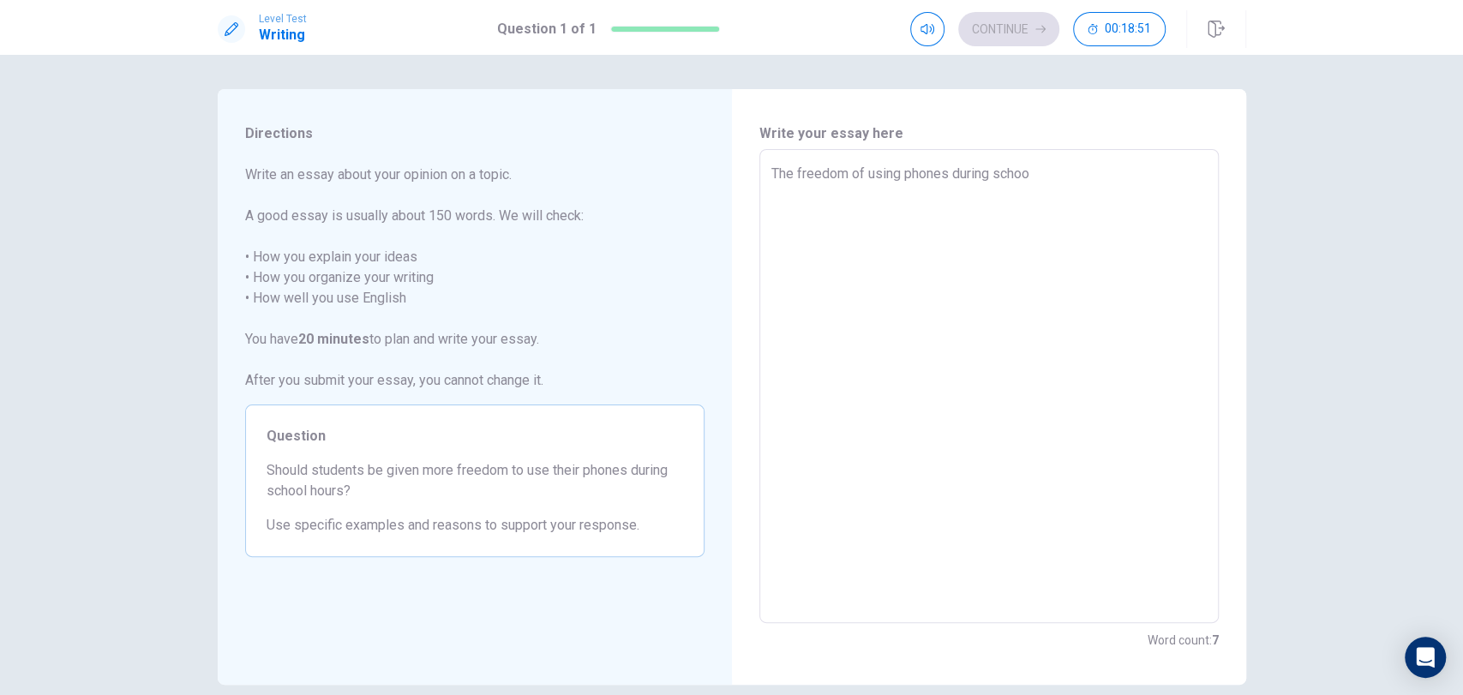
type textarea "The freedom of using phones during school"
type textarea "x"
type textarea "The freedom of using phones during school"
type textarea "x"
type textarea "The freedom of using phones during school h"
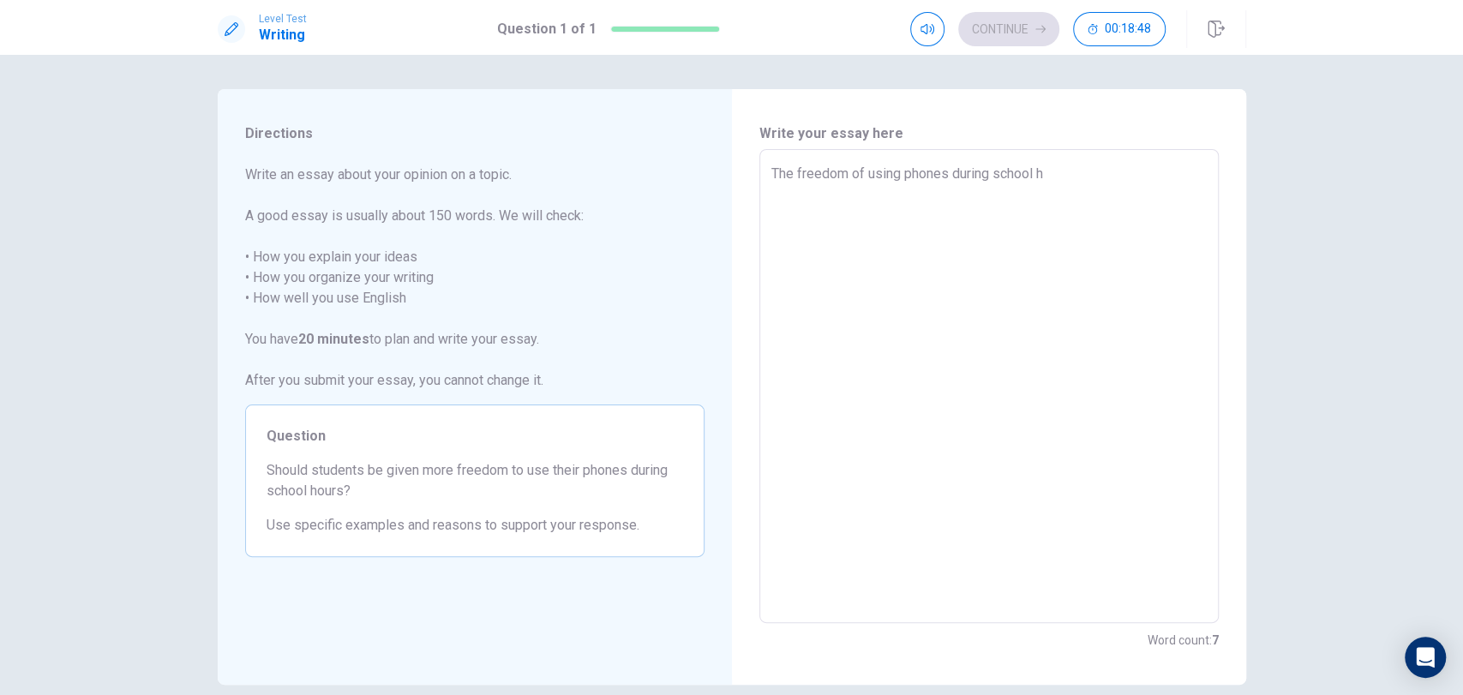
type textarea "x"
type textarea "The freedom of using phones during school ho"
type textarea "x"
type textarea "The freedom of using phones during school hou"
type textarea "x"
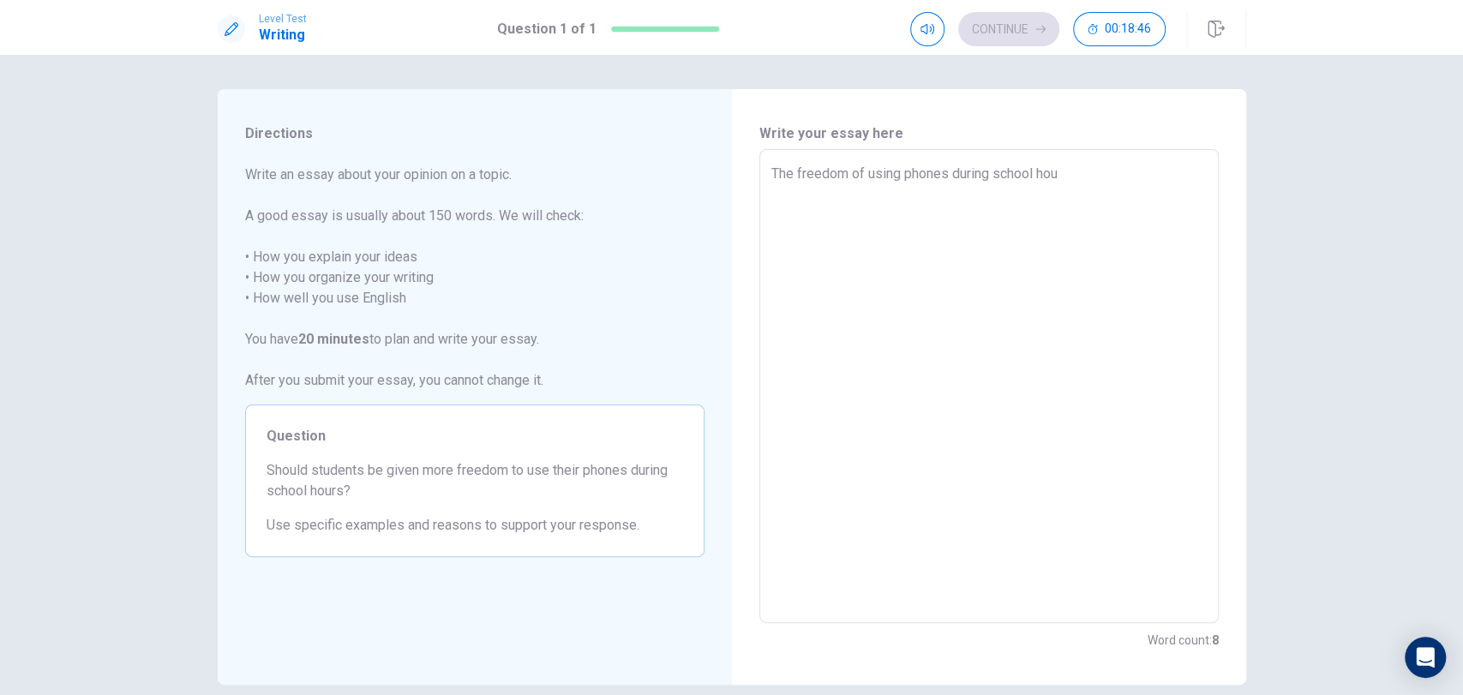
type textarea "The freedom of using phones during school hour"
type textarea "x"
type textarea "The freedom of using phones during school hours"
type textarea "x"
type textarea "The freedom of using phones during school hours."
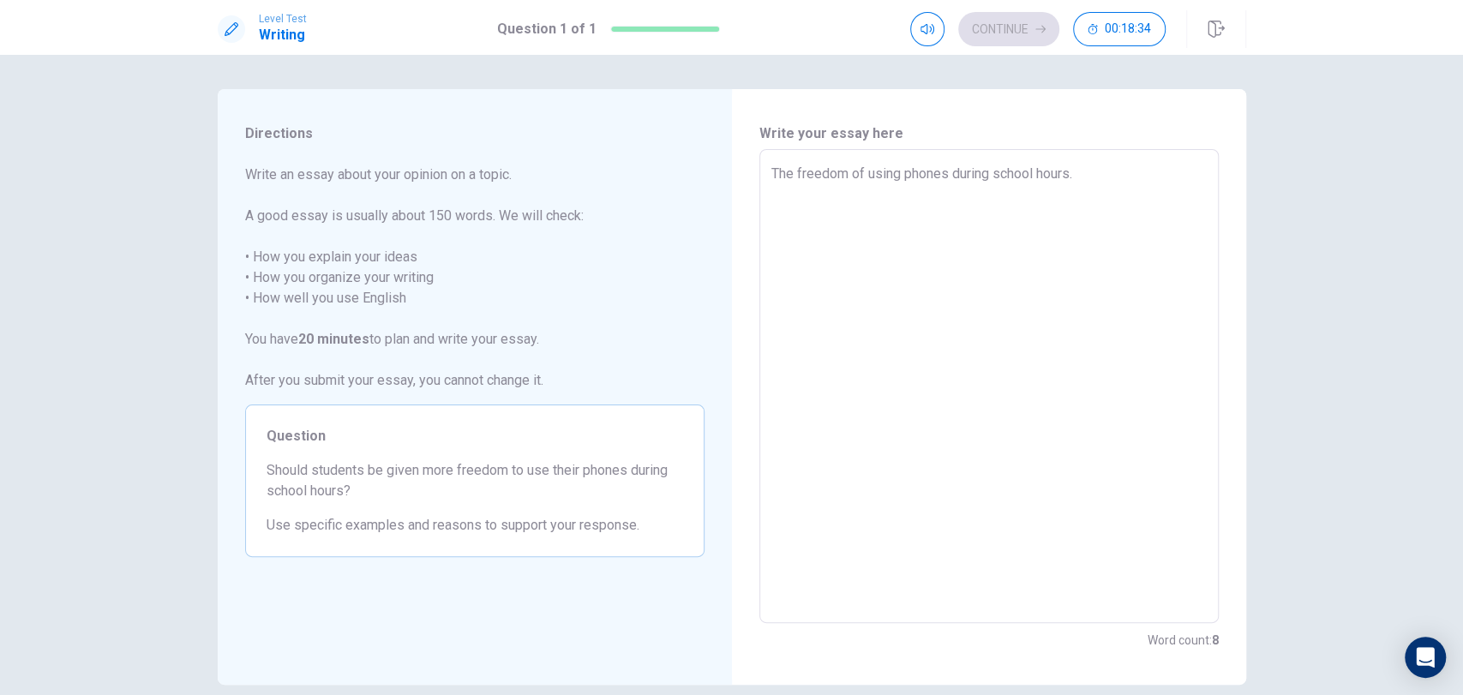
type textarea "x"
type textarea "The freedom of using phones during school hours.I"
type textarea "x"
type textarea "The freedom of using phones during school hours.I"
type textarea "x"
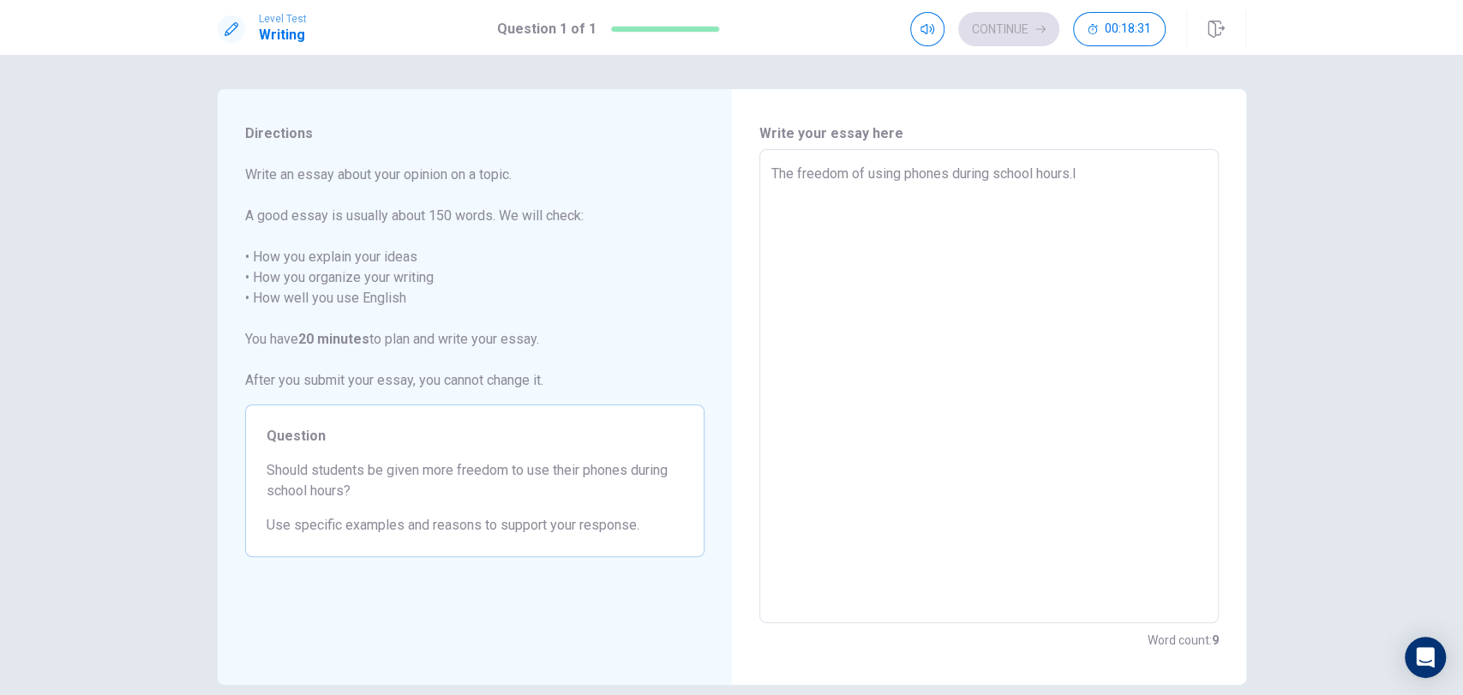
type textarea "The freedom of using phones during school hours.I t"
type textarea "x"
type textarea "The freedom of using phones during school hours.I th"
type textarea "x"
type textarea "The freedom of using phones during school hours.I thi"
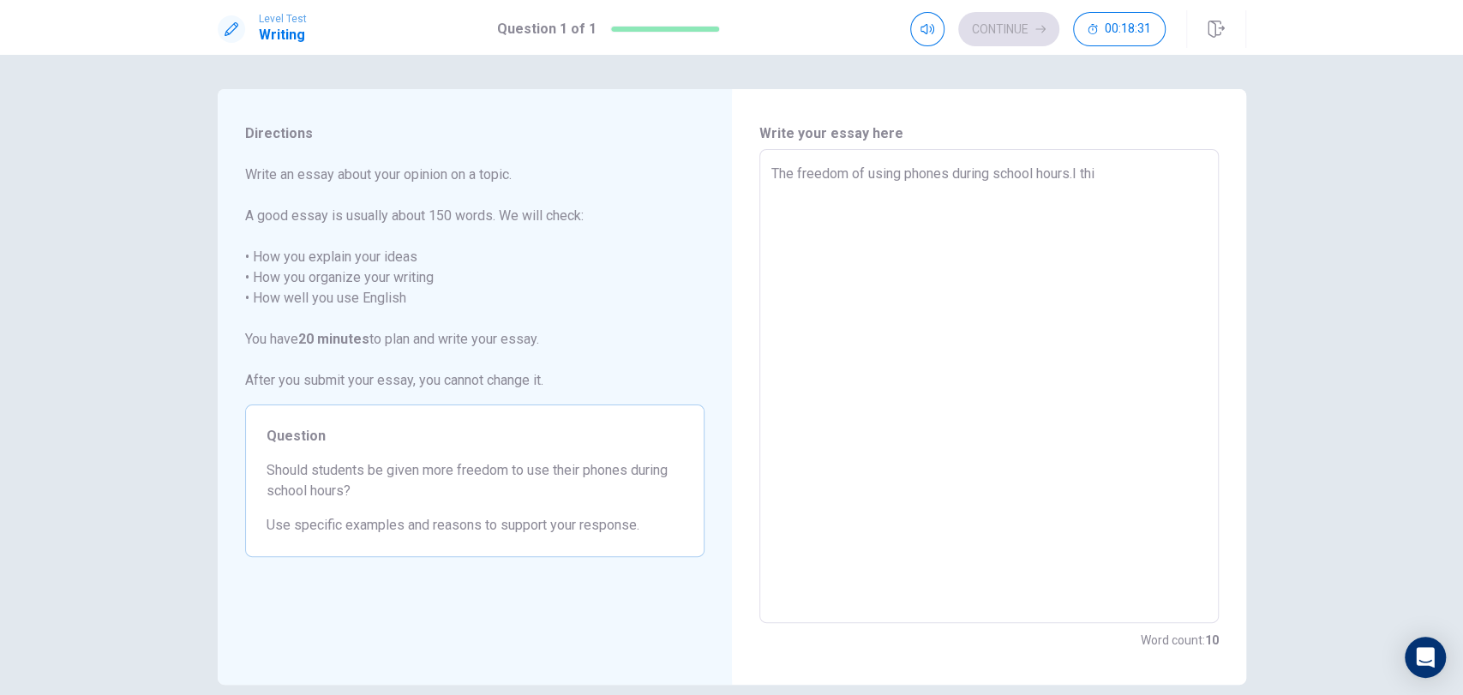
type textarea "x"
type textarea "The freedom of using phones during school hours.I thin"
type textarea "x"
type textarea "The freedom of using phones during school hours.I think"
type textarea "x"
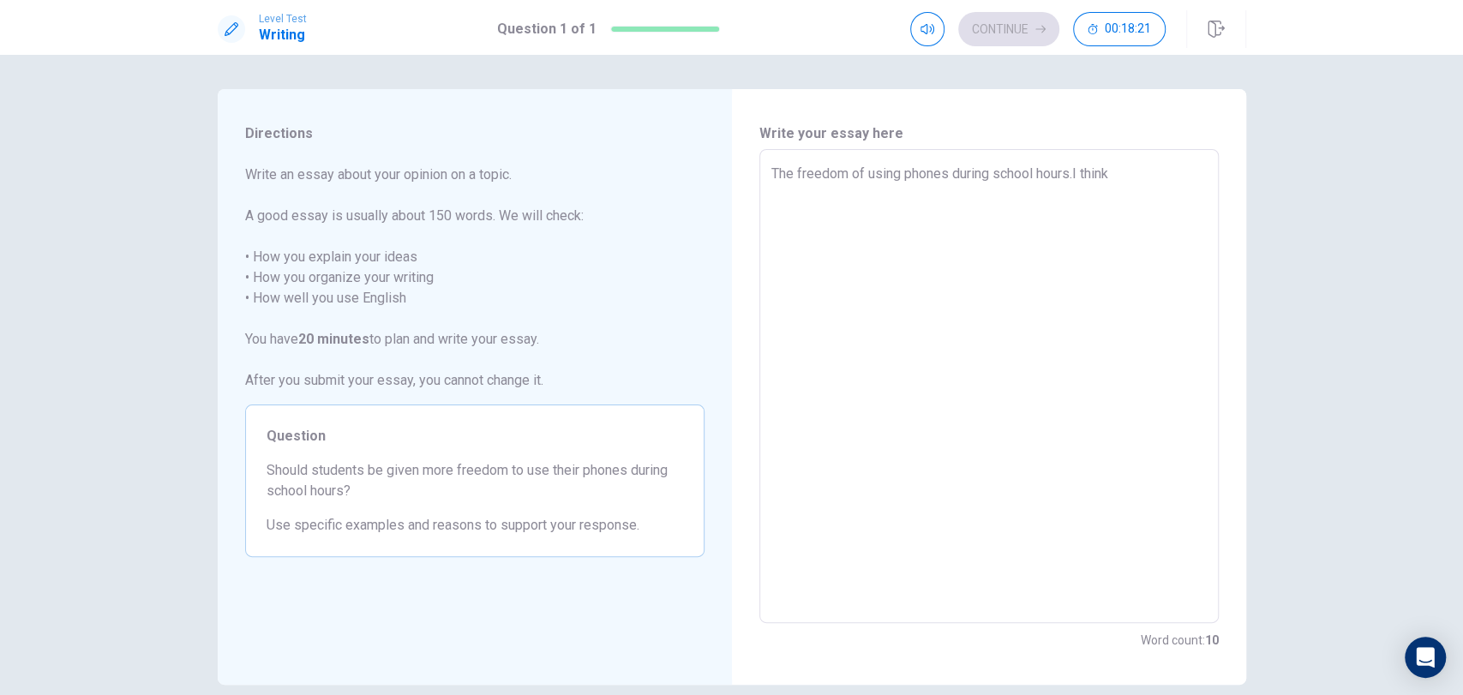
type textarea "The freedom of using phones during school hours.I think"
type textarea "x"
type textarea "The freedom of using phones during school hours.I think t"
type textarea "x"
type textarea "The freedom of using phones during school hours.I think th"
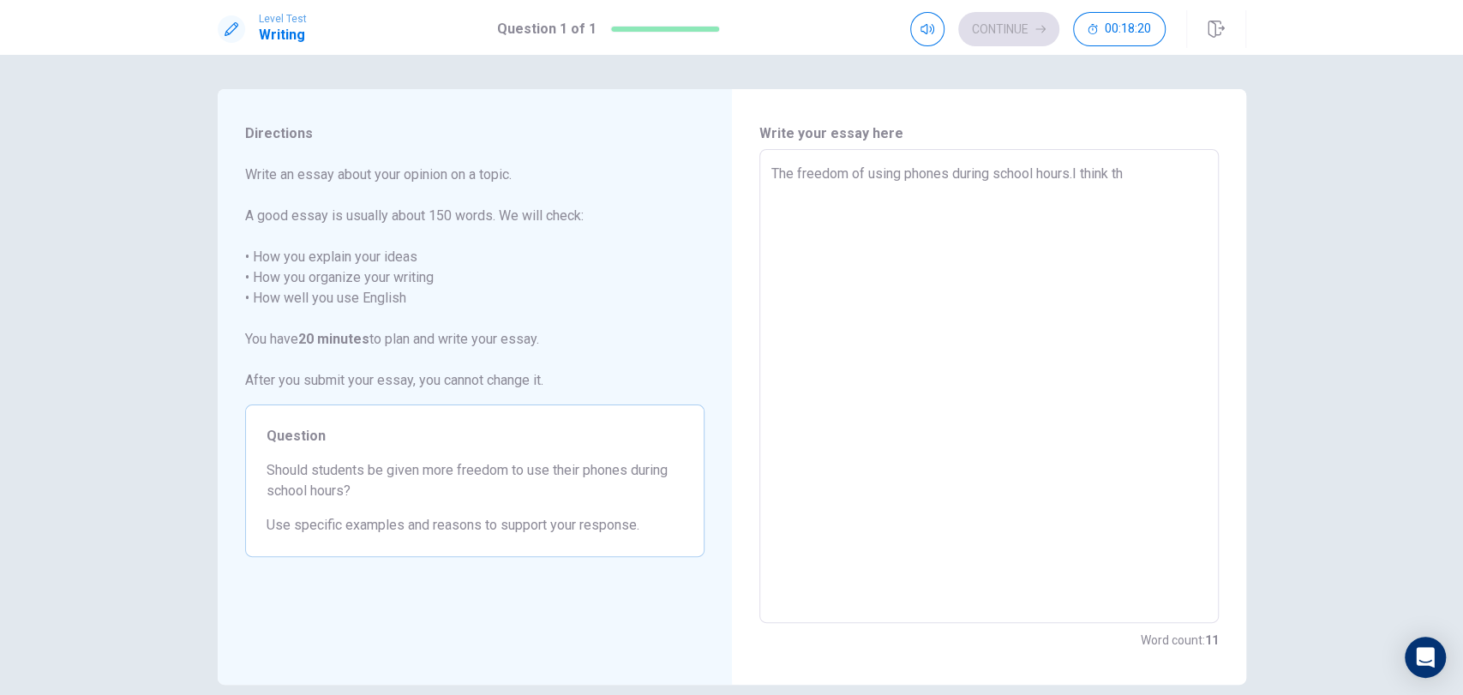
type textarea "x"
type textarea "The freedom of using phones during school hours.I think tha"
type textarea "x"
type textarea "The freedom of using phones during school hours.I think that"
type textarea "x"
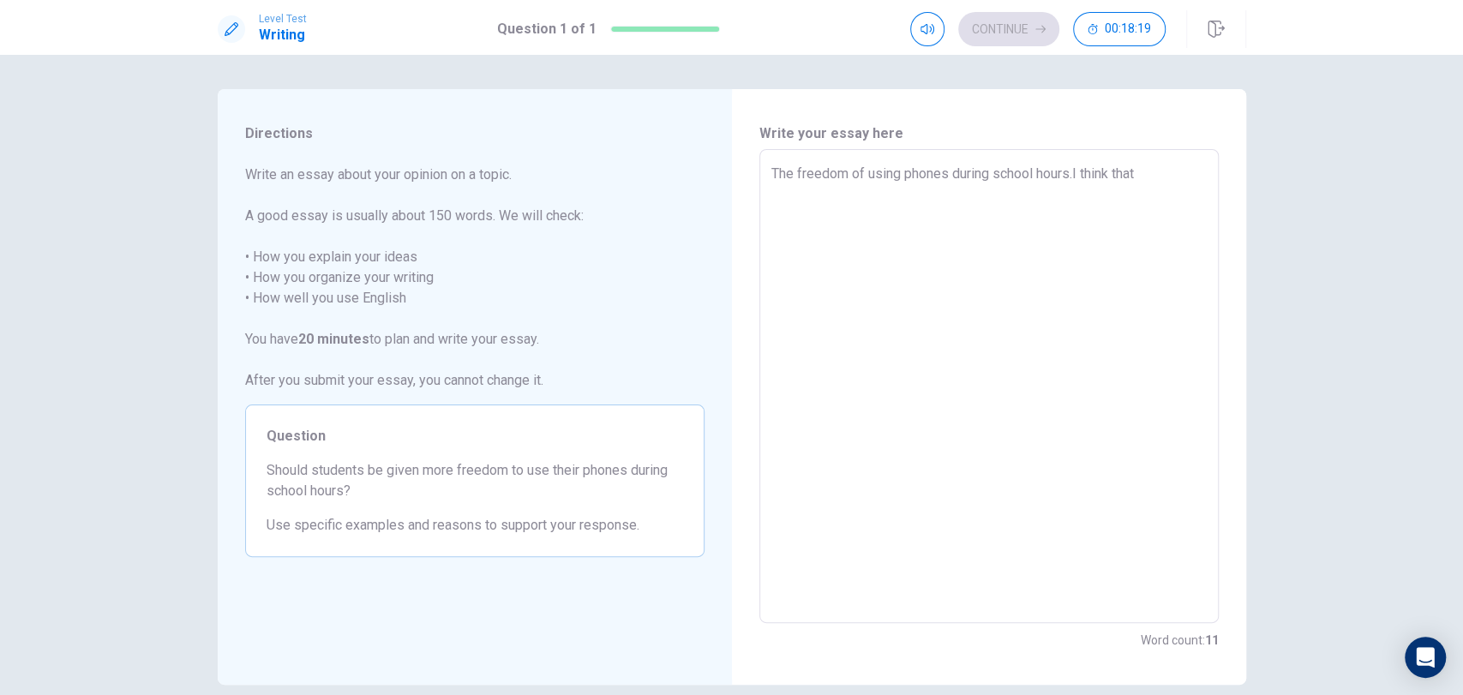
type textarea "The freedom of using phones during school hours.I think that"
type textarea "x"
type textarea "The freedom of using phones during school hours.I think that w"
type textarea "x"
type textarea "The freedom of using phones during school hours.I think that we"
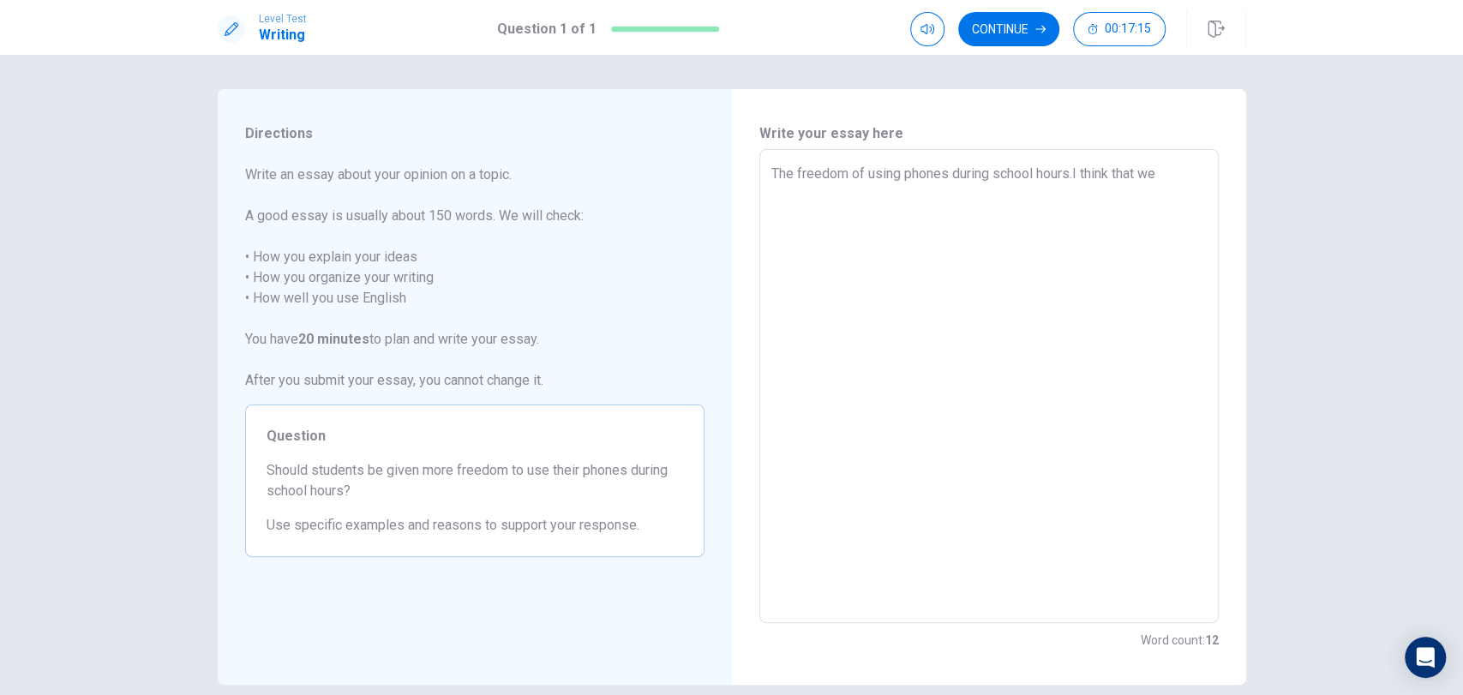
type textarea "x"
type textarea "The freedom of using phones during school hours.I think that we"
type textarea "x"
type textarea "The freedom of using phones during school hours.I think that we c"
type textarea "x"
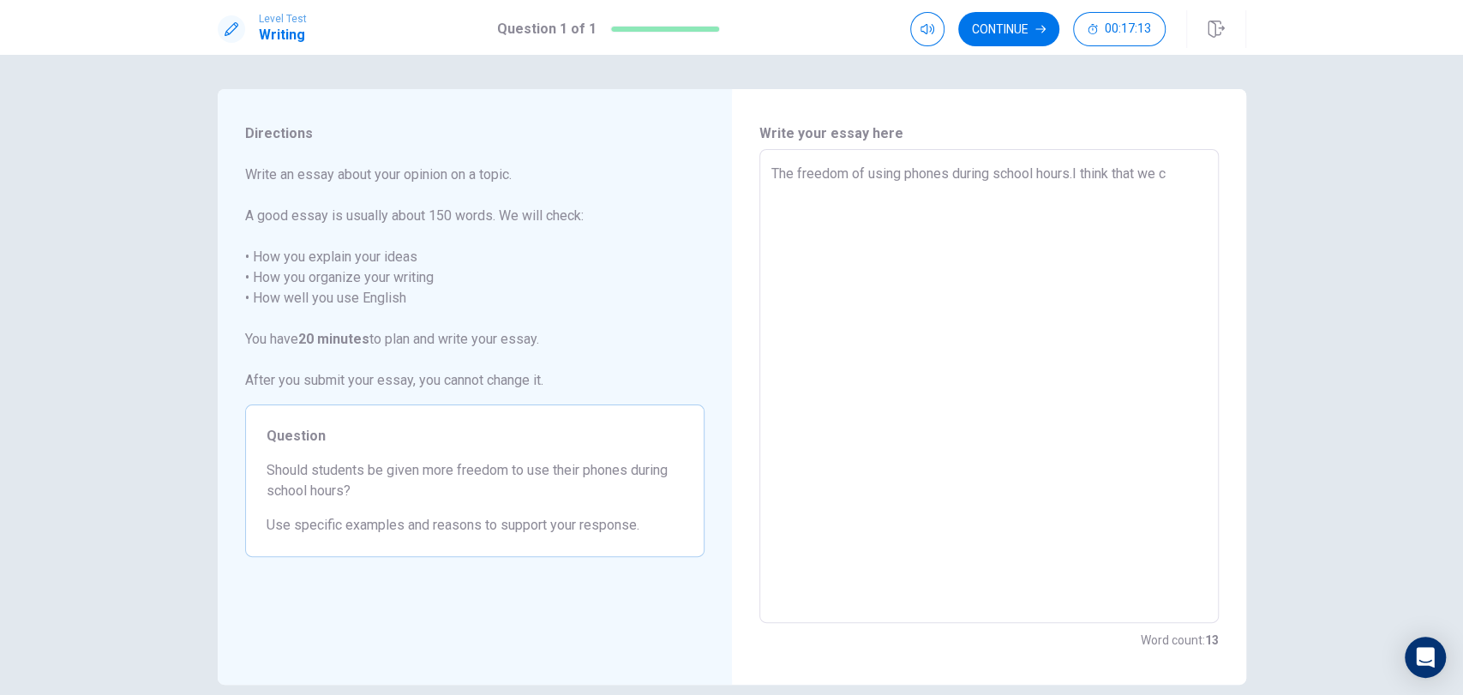
type textarea "The freedom of using phones during school hours.I think that we cu"
type textarea "x"
type textarea "The freedom of using phones during school hours.I think that we cuoi"
type textarea "x"
type textarea "The freedom of using phones during school hours.I think that we cuo"
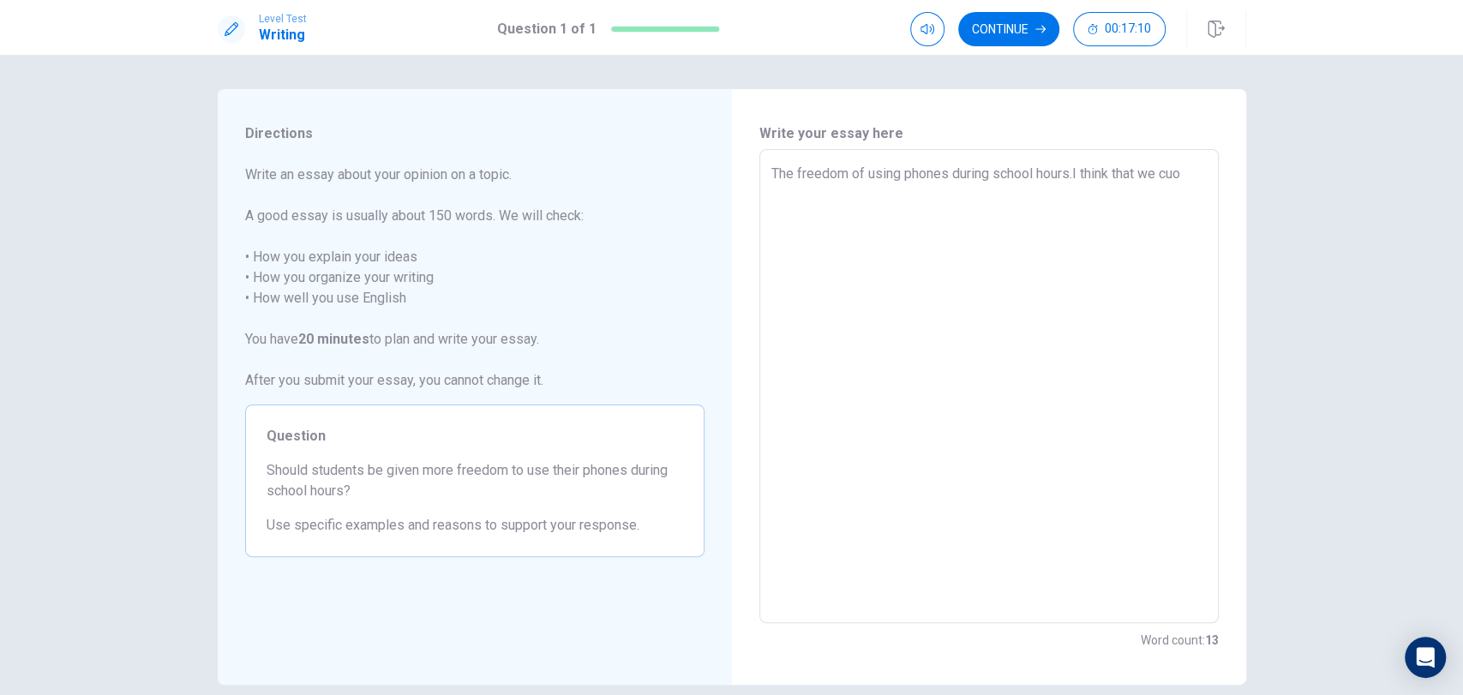
type textarea "x"
type textarea "The freedom of using phones during school hours.I think that we cuol"
type textarea "x"
type textarea "The freedom of using phones during school hours.I think that we cuold"
type textarea "x"
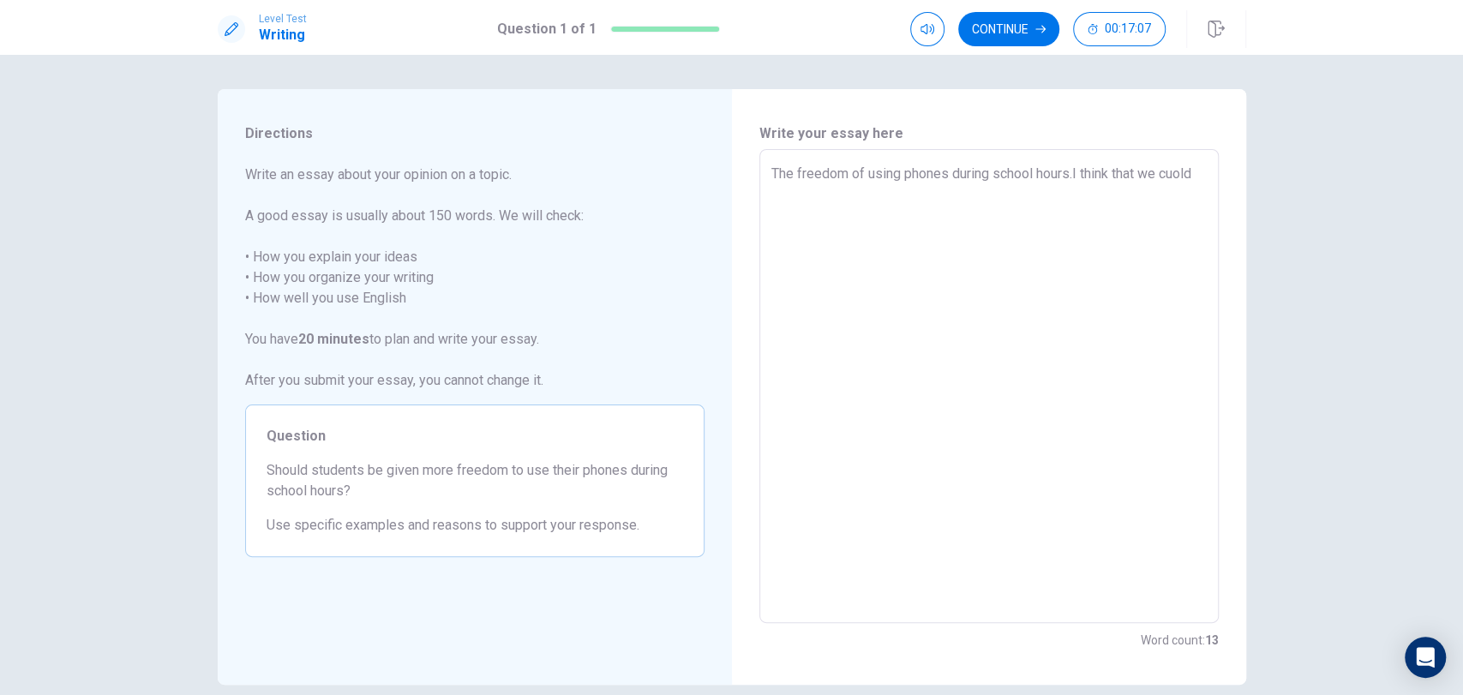
type textarea "The freedom of using phones during school hours.I think that we cuol"
type textarea "x"
type textarea "The freedom of using phones during school hours.I think that we cuo"
type textarea "x"
type textarea "The freedom of using phones during school hours.I think that we cu"
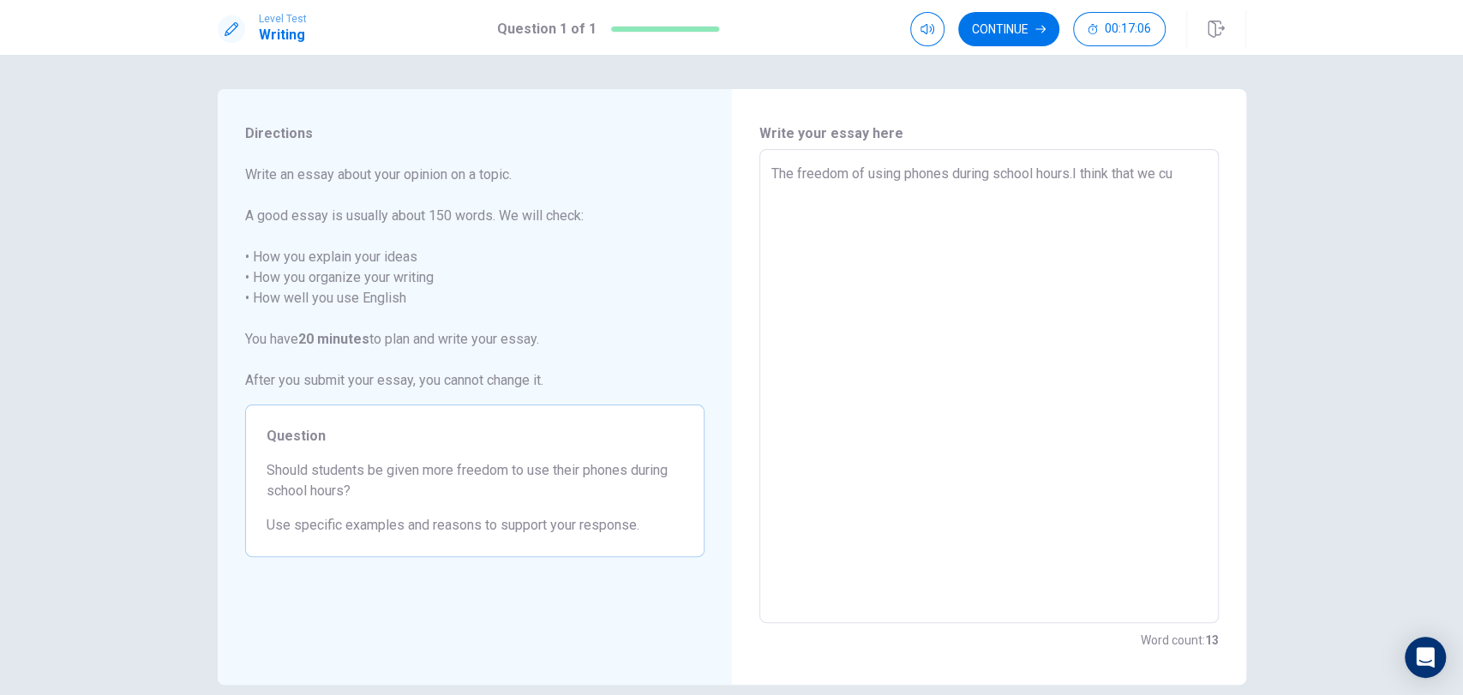
type textarea "x"
type textarea "The freedom of using phones during school hours.I think that we c"
type textarea "x"
type textarea "The freedom of using phones during school hours.I think that we co"
type textarea "x"
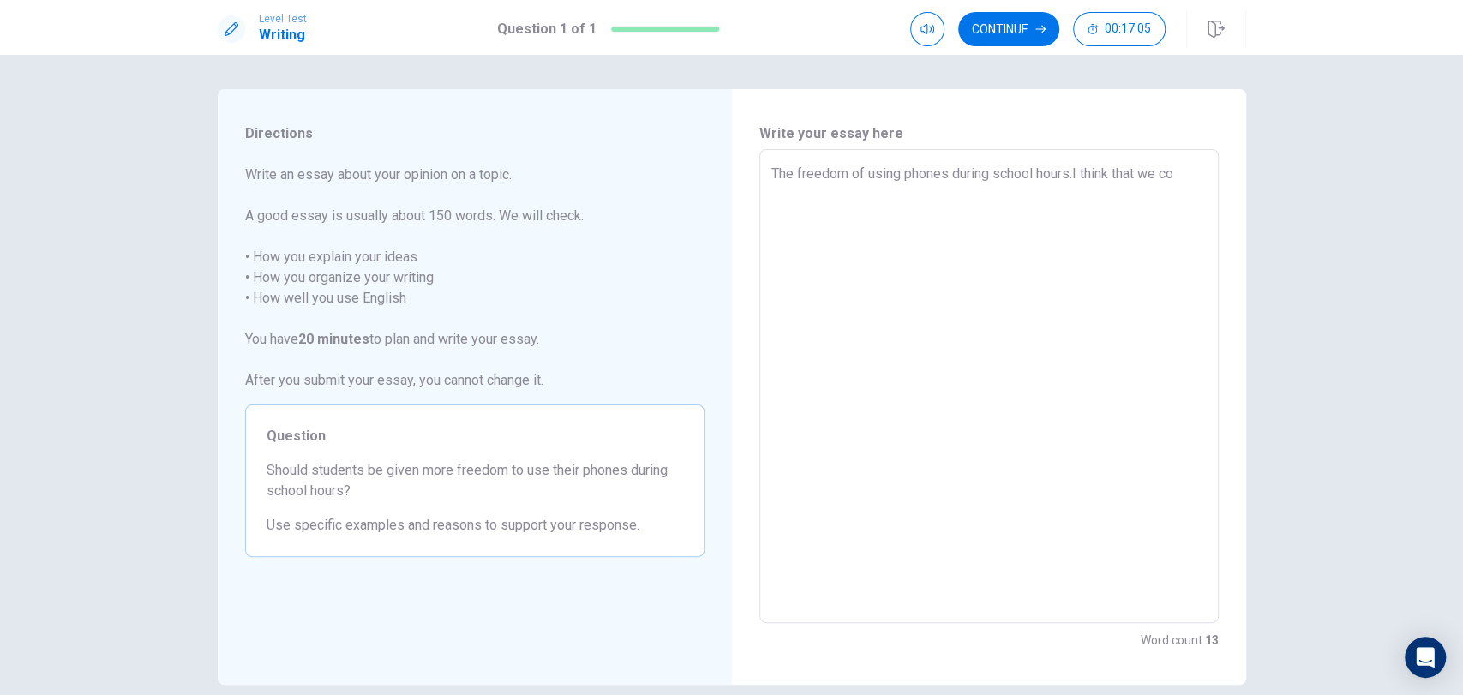
type textarea "The freedom of using phones during school hours.I think that we coo"
type textarea "x"
type textarea "The freedom of using phones during school hours.I think that we cood"
type textarea "x"
type textarea "The freedom of using phones during school hours.I think that we cood"
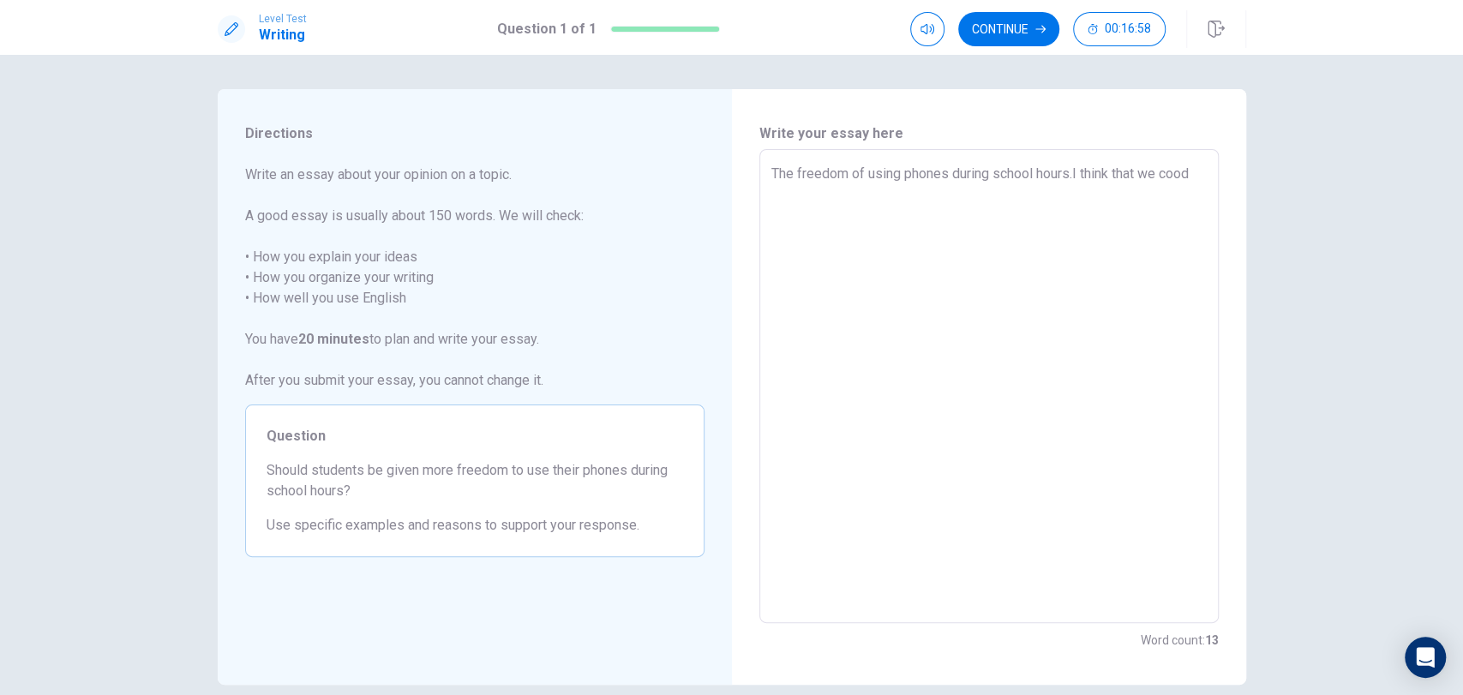
type textarea "x"
type textarea "The freedom of using phones during school hours.I think that we cood u"
type textarea "x"
type textarea "The freedom of using phones during school hours.I think that we cood us"
type textarea "x"
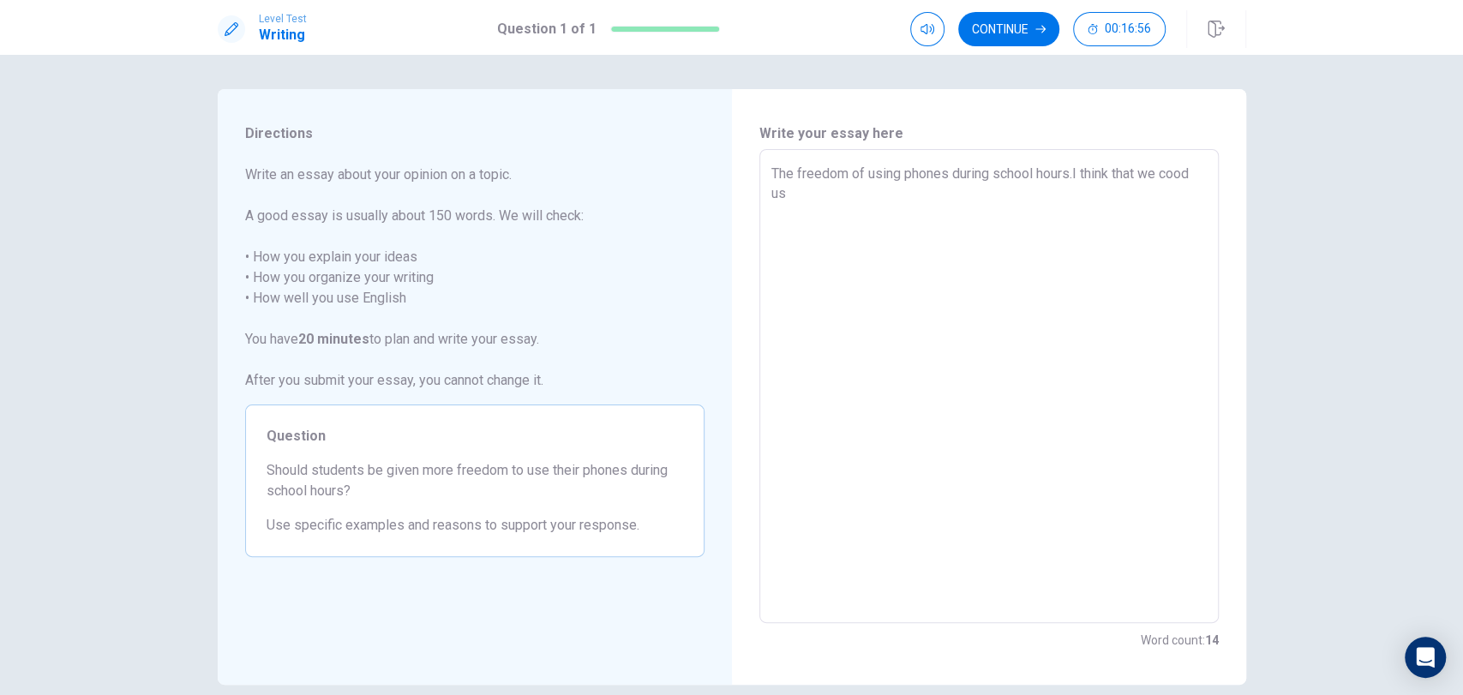
type textarea "The freedom of using phones during school hours.I think that we cood use"
type textarea "x"
type textarea "The freedom of using phones during school hours.I think that we cood use"
type textarea "x"
type textarea "The freedom of using phones during school hours.I think that we cood use a"
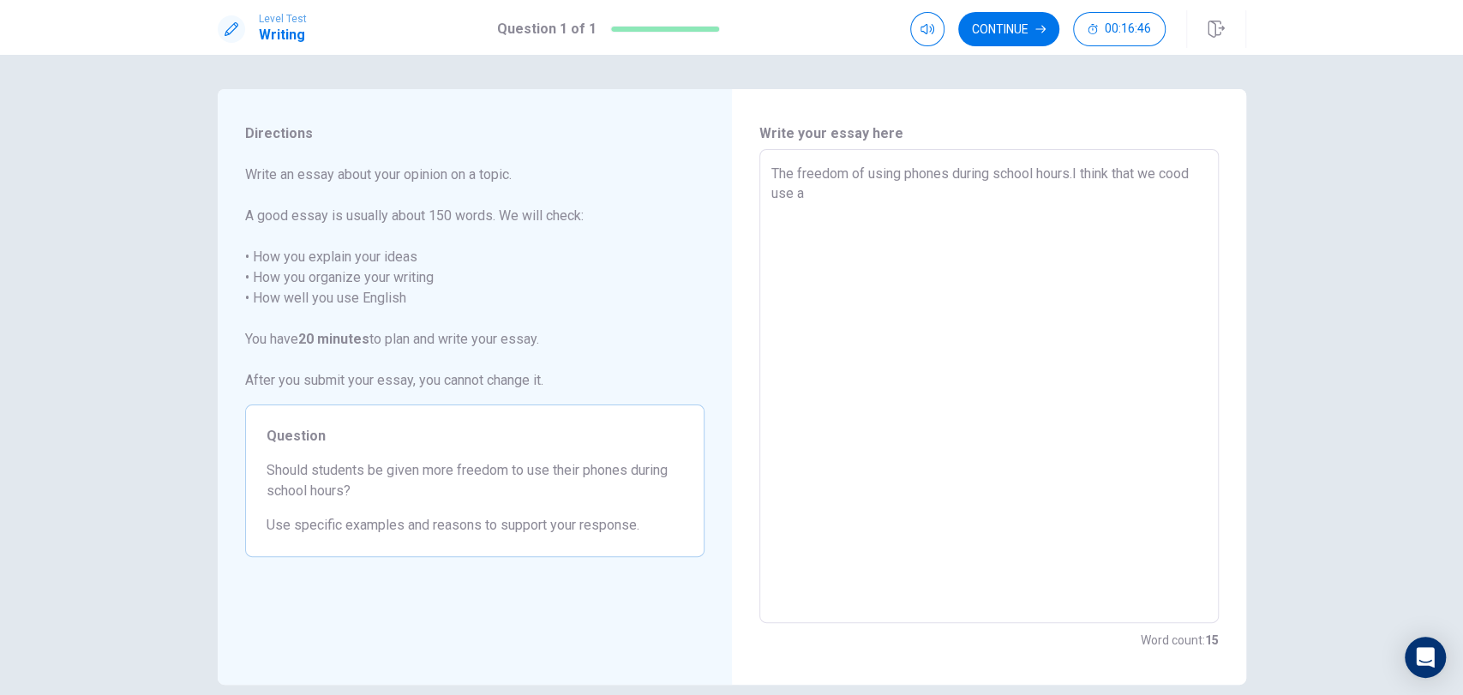
type textarea "x"
type textarea "The freedom of using phones during school hours.I think that we cood use au"
type textarea "x"
type textarea "The freedom of using phones during school hours.I think that we cood use aur"
type textarea "x"
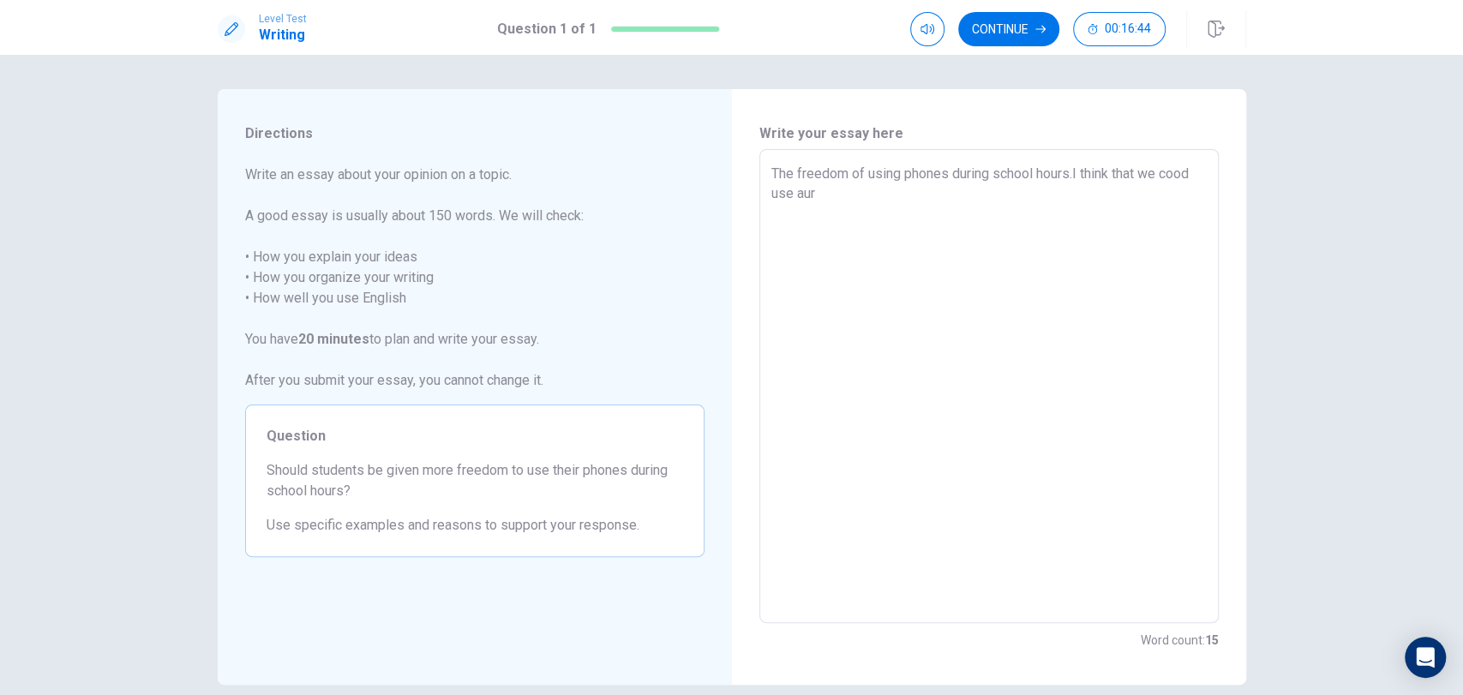
type textarea "The freedom of using phones during school hours.I think that we cood use aure"
type textarea "x"
type textarea "The freedom of using phones during school hours.I think that we cood use aure"
type textarea "x"
type textarea "The freedom of using phones during school hours.I think that we cood use aure p"
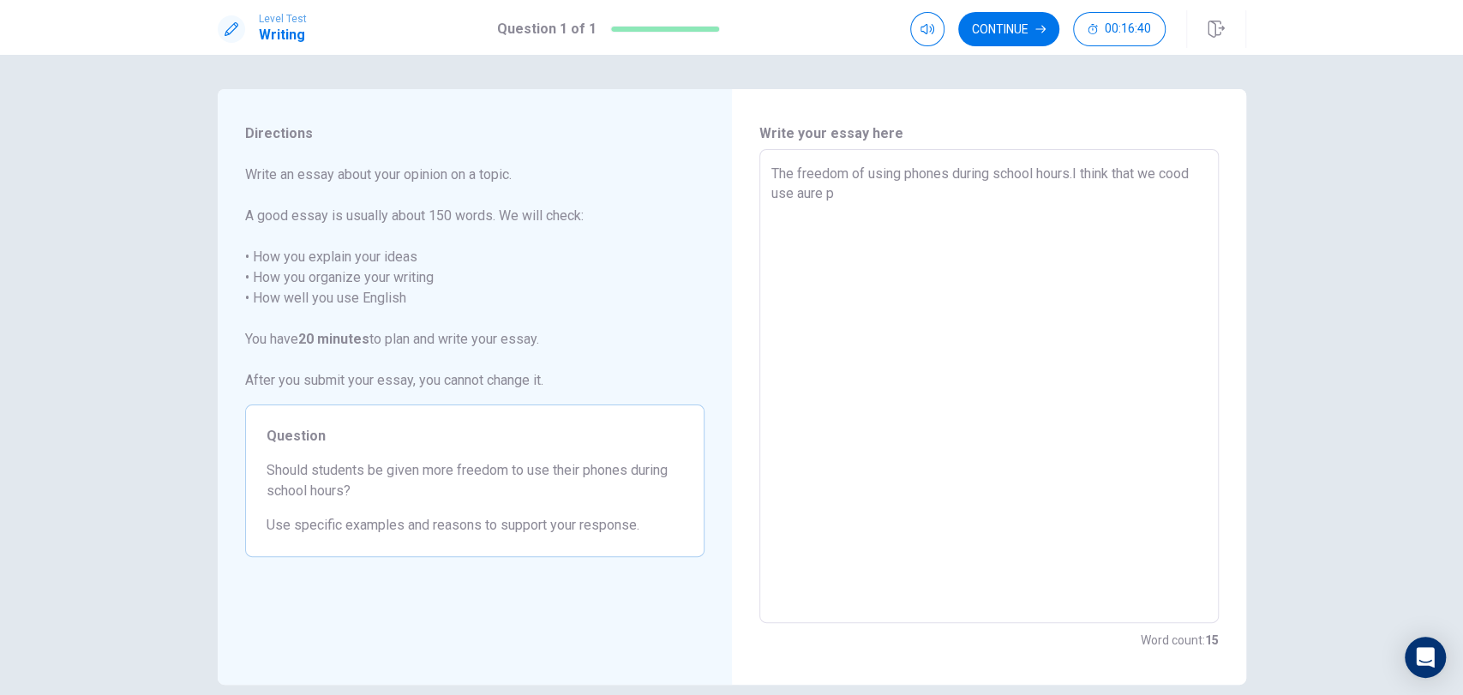
type textarea "x"
type textarea "The freedom of using phones during school hours.I think that we cood use aure ph"
type textarea "x"
type textarea "The freedom of using phones during school hours.I think that we cood use aure p…"
type textarea "x"
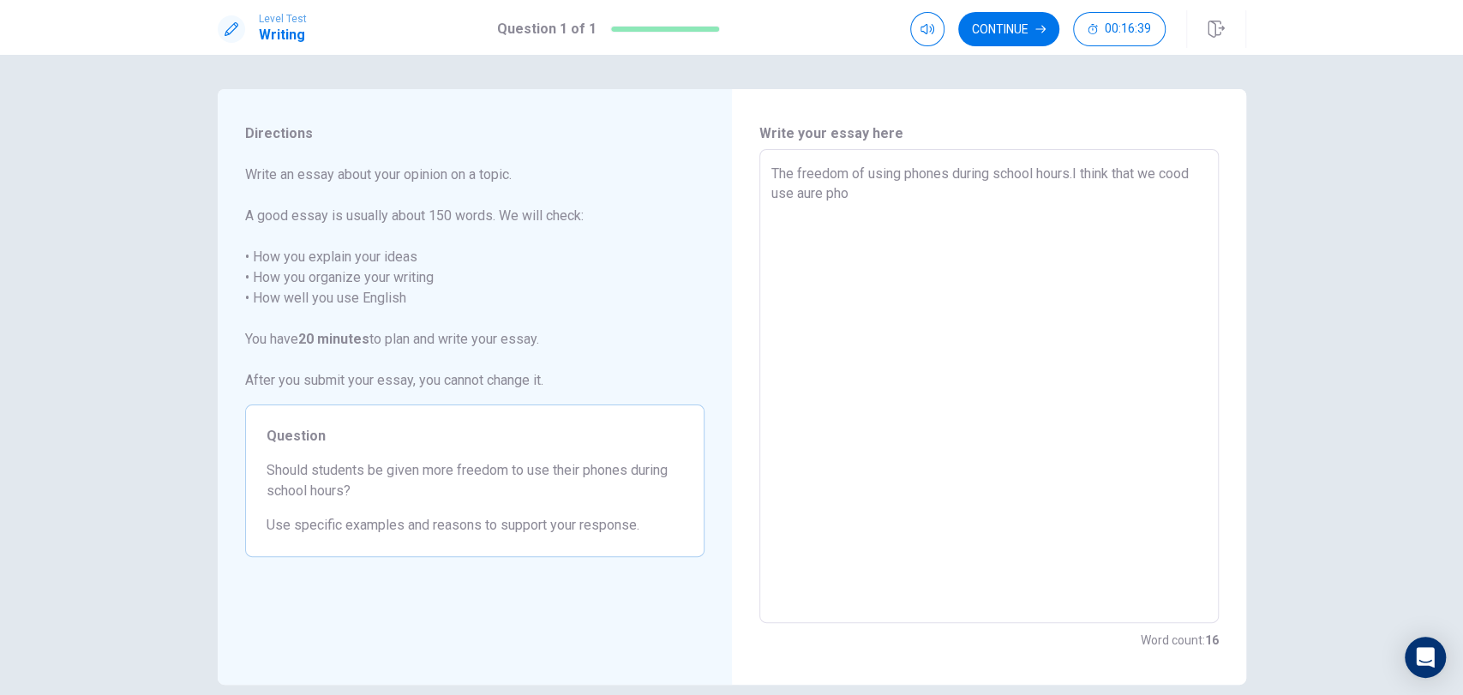
type textarea "The freedom of using phones during school hours.I think that we cood use [PERSO…"
type textarea "x"
type textarea "The freedom of using phones during school hours.I think that we cood use aure p…"
type textarea "x"
type textarea "The freedom of using phones during school hours.I think that we cood use aure p…"
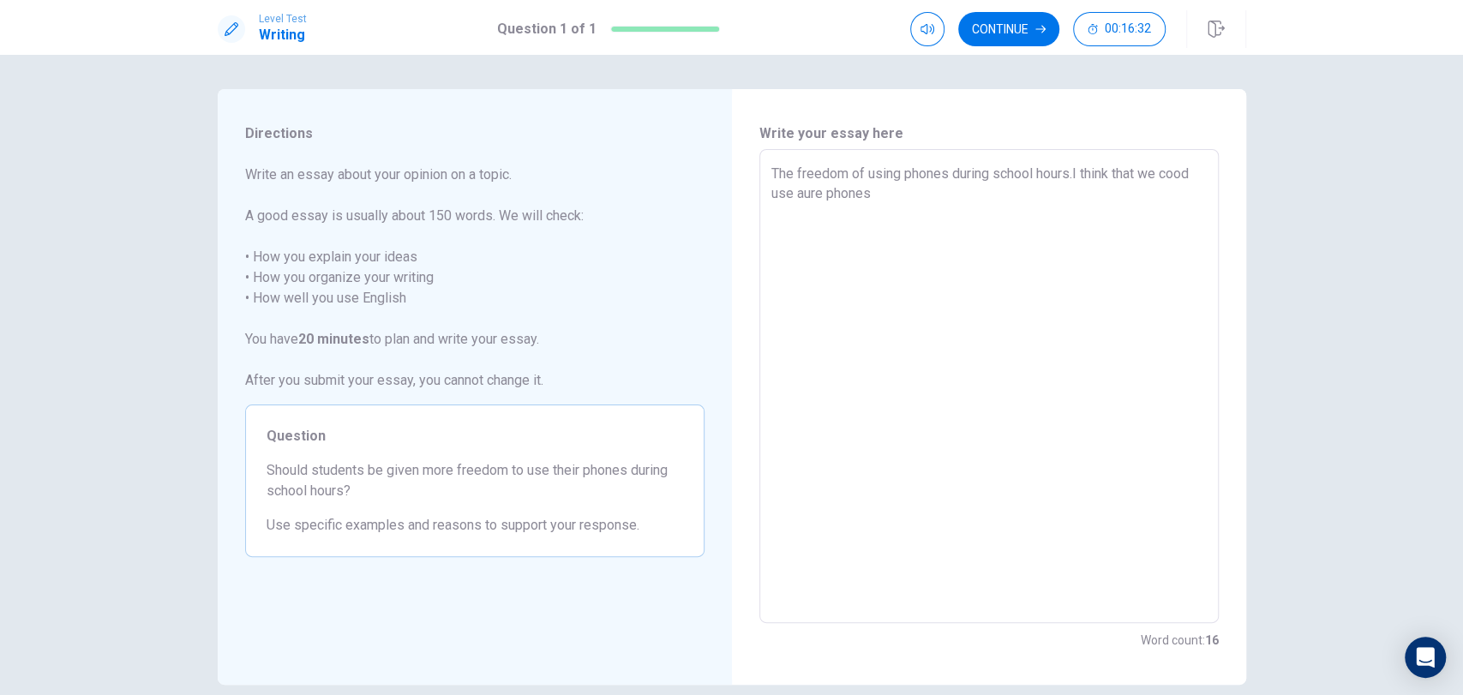
click at [822, 194] on textarea "The freedom of using phones during school hours.I think that we cood use aure p…" at bounding box center [988, 387] width 435 height 446
type textarea "x"
click at [905, 192] on textarea "The freedom of using phones during school hours.I think that we cood use aure p…" at bounding box center [988, 387] width 435 height 446
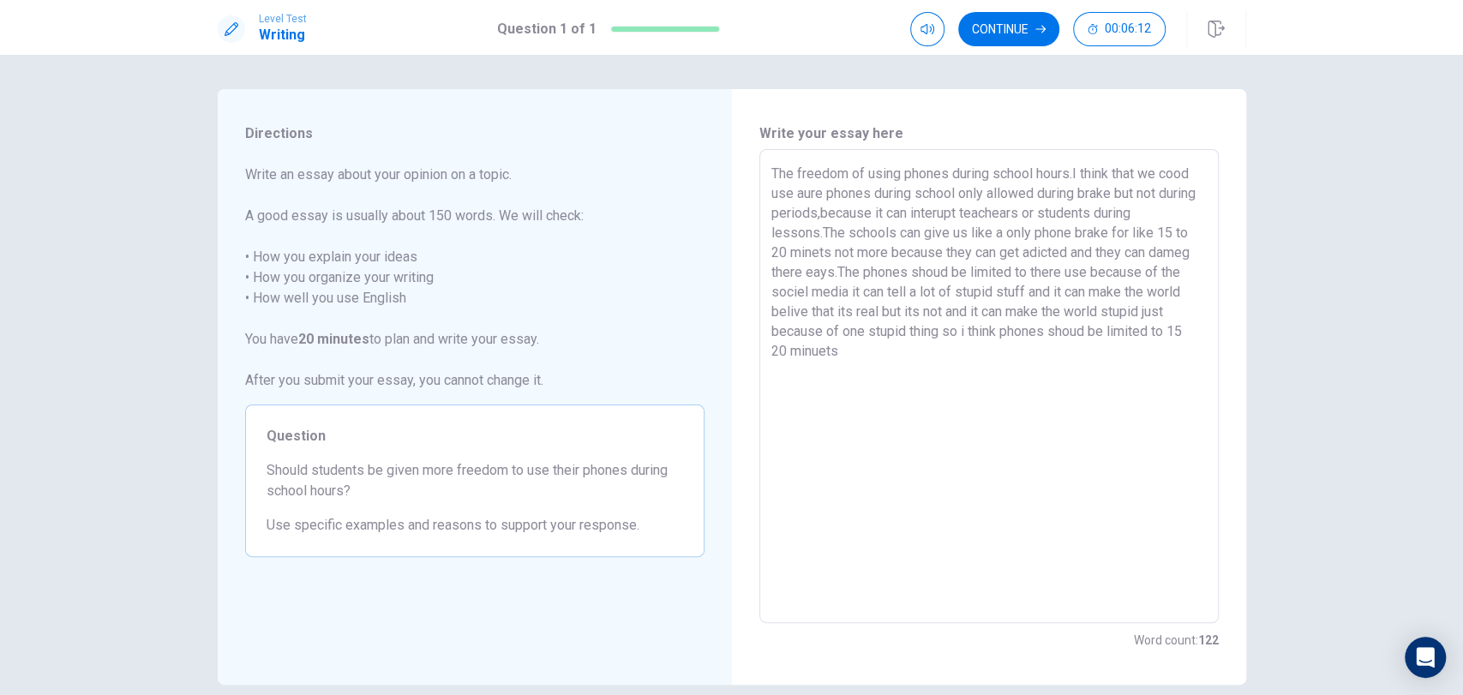
click at [815, 250] on textarea "The freedom of using phones during school hours.I think that we cood use aure p…" at bounding box center [988, 387] width 435 height 446
click at [862, 354] on textarea "The freedom of using phones during school hours.I think that we cood use aure p…" at bounding box center [988, 387] width 435 height 446
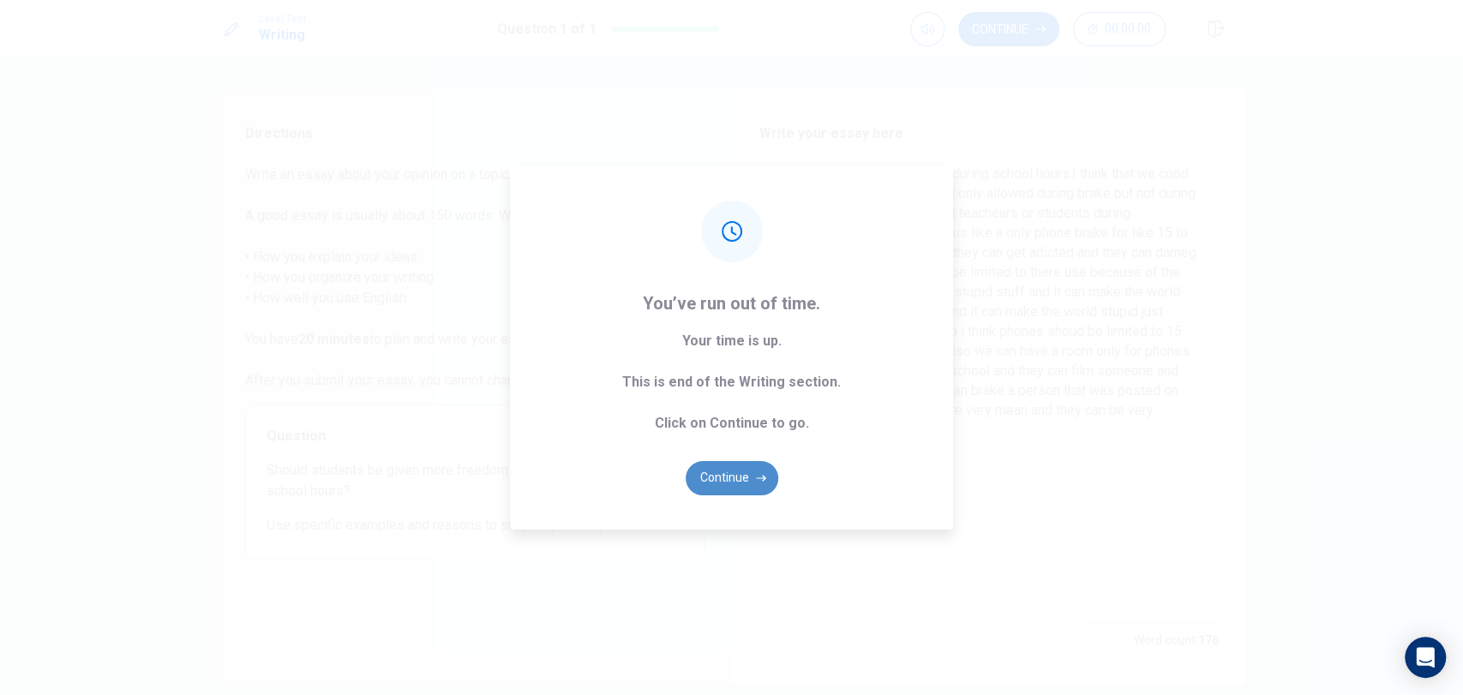
click at [743, 469] on button "Continue" at bounding box center [732, 478] width 93 height 34
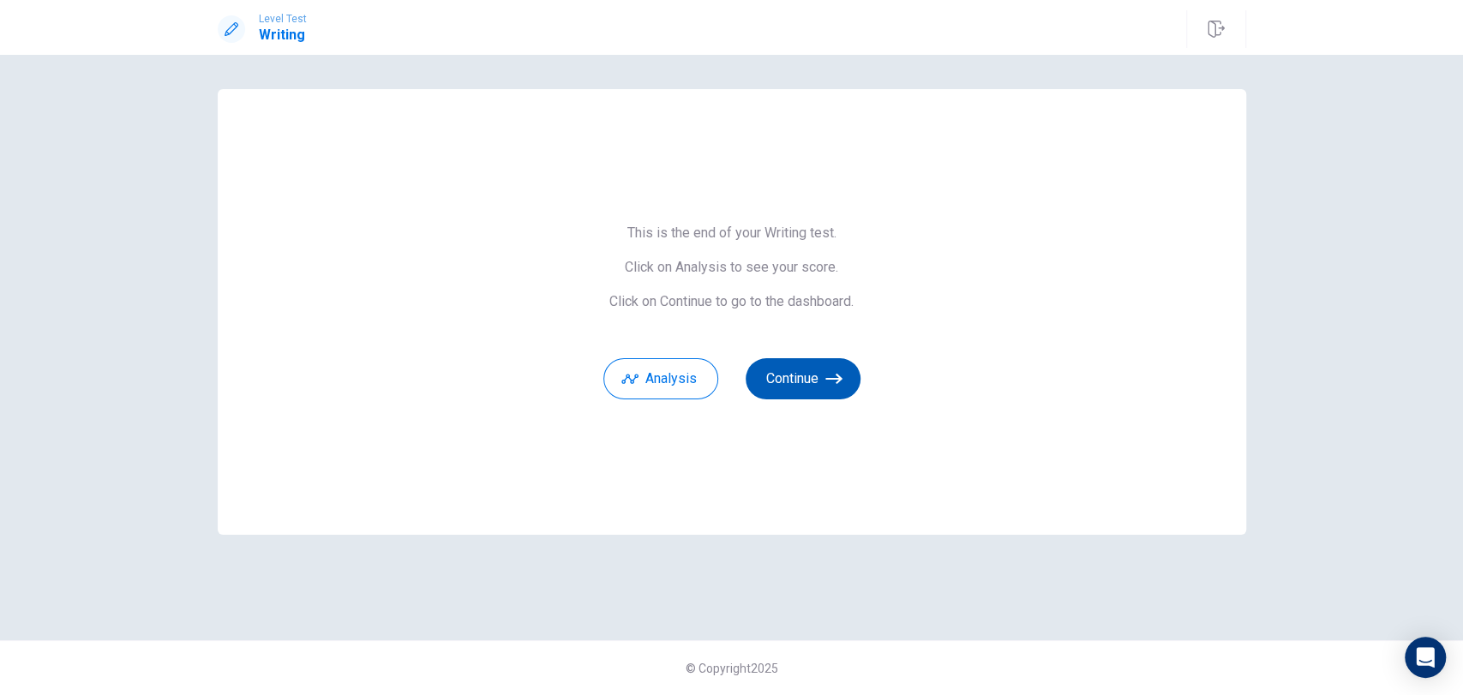
click at [806, 393] on button "Continue" at bounding box center [803, 378] width 115 height 41
